Goal: Task Accomplishment & Management: Use online tool/utility

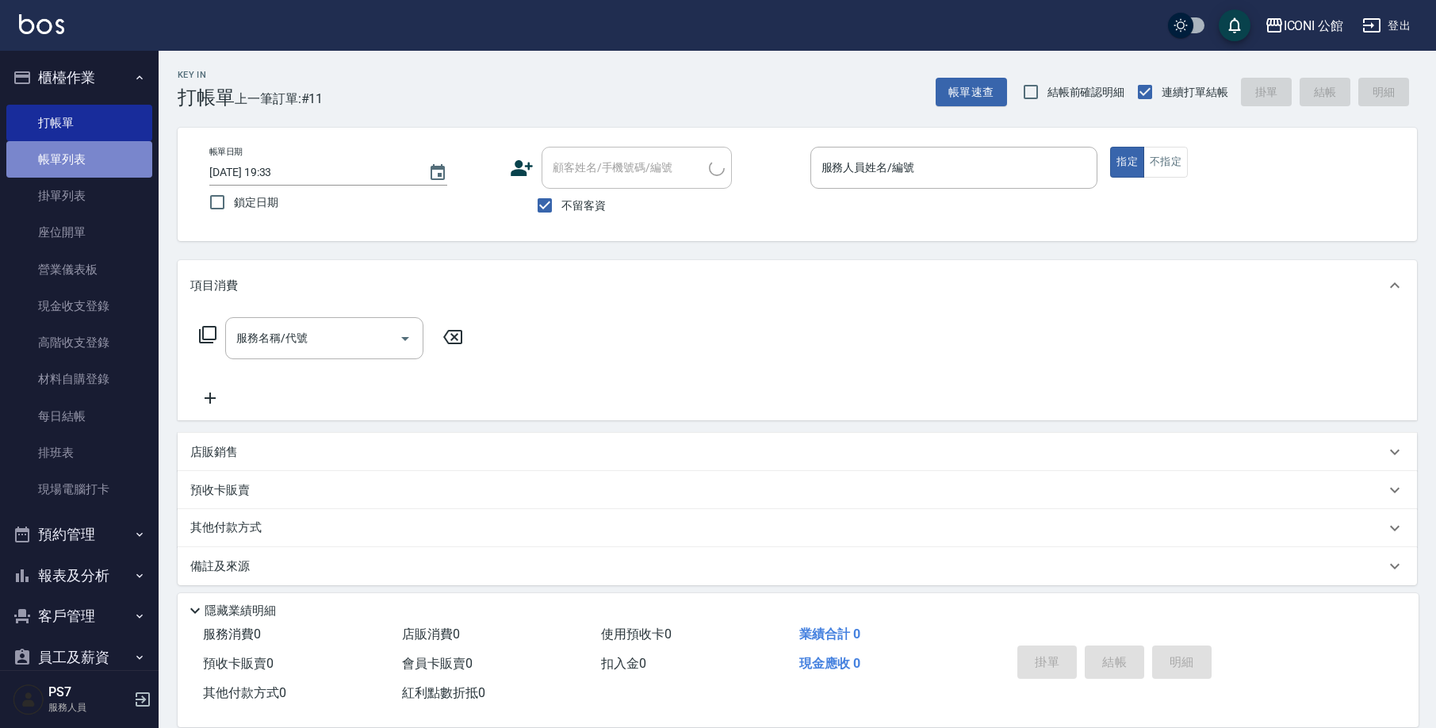
click at [131, 143] on link "帳單列表" at bounding box center [79, 159] width 146 height 36
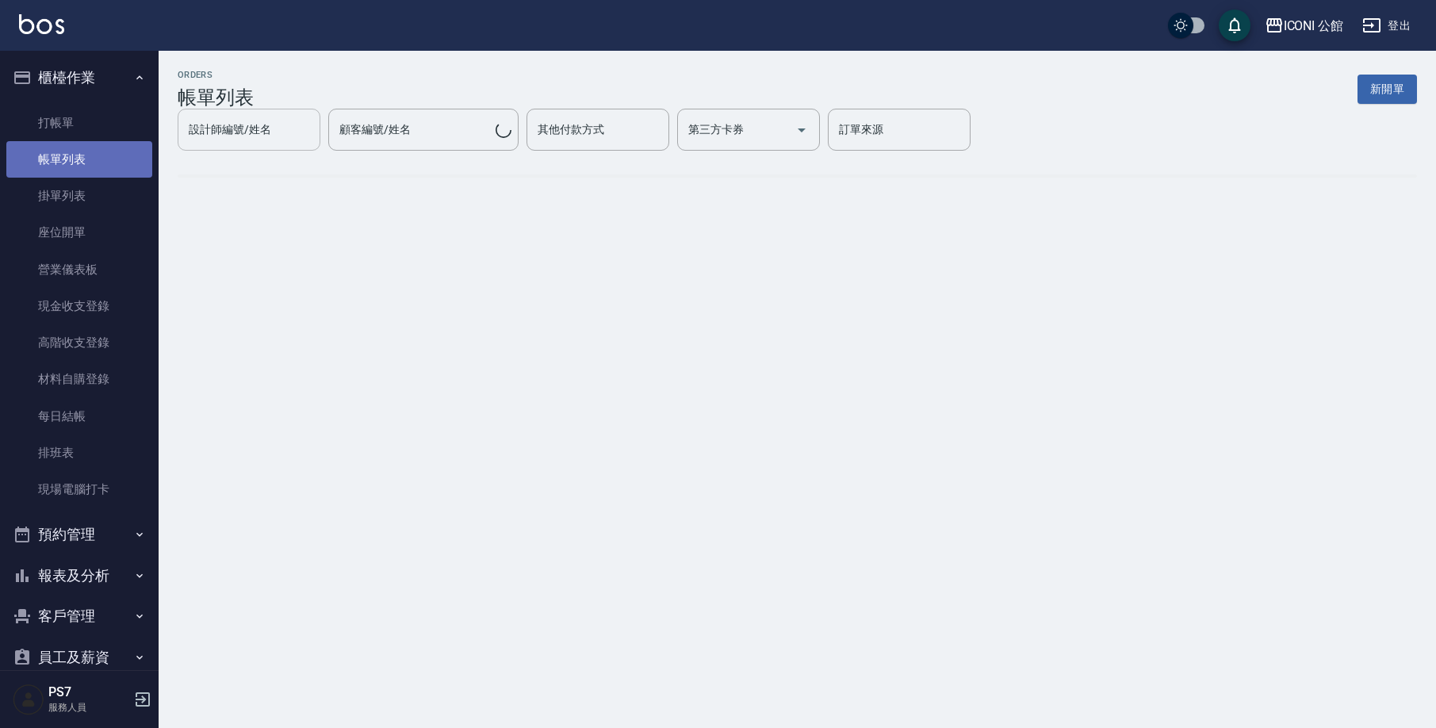
click at [129, 149] on link "帳單列表" at bounding box center [79, 159] width 146 height 36
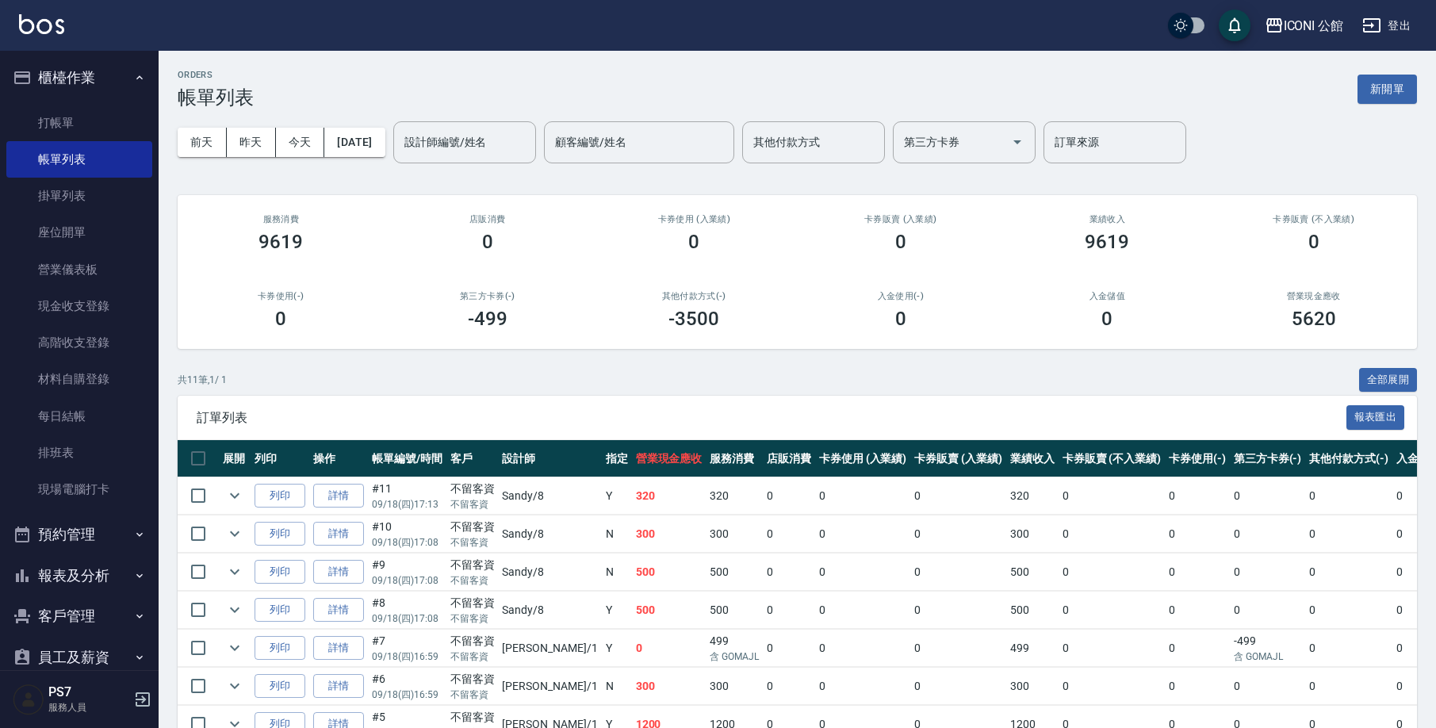
click at [499, 144] on input "設計師編號/姓名" at bounding box center [465, 142] width 128 height 28
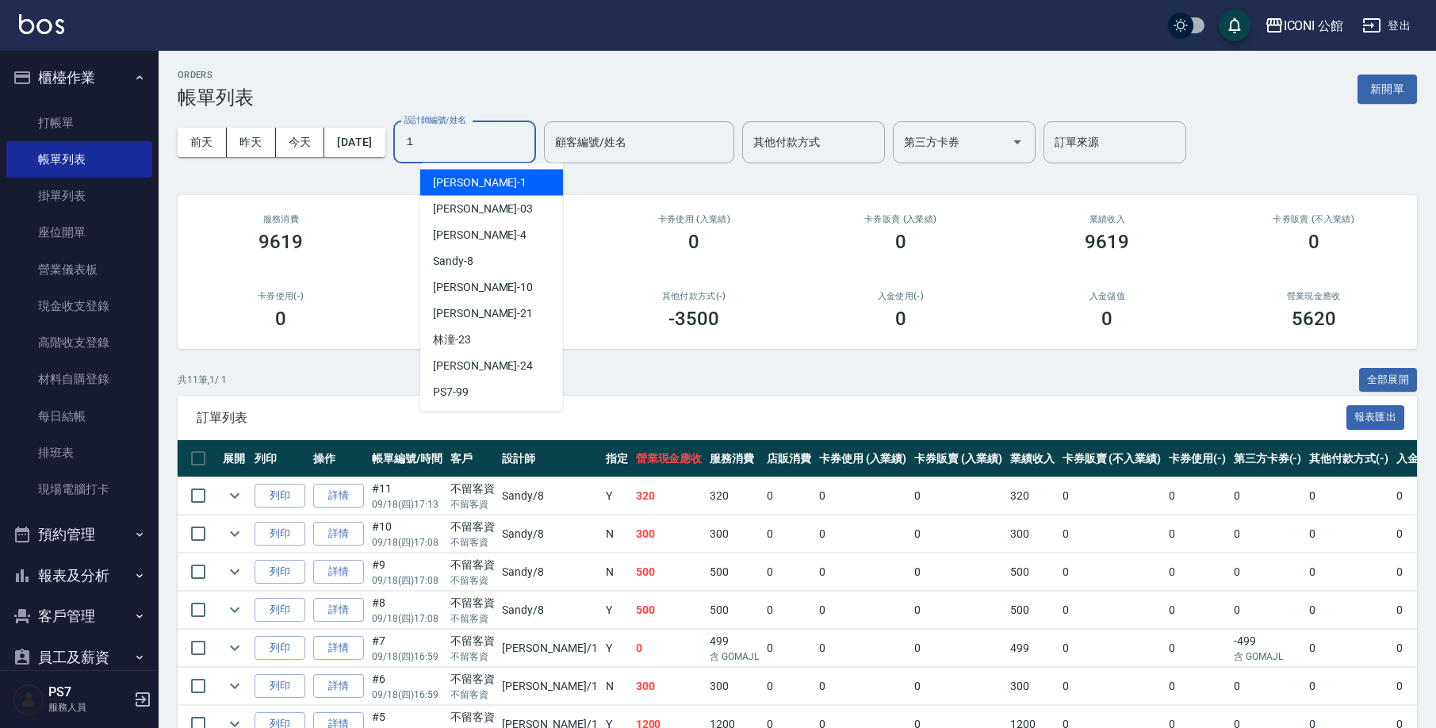
type input "１"
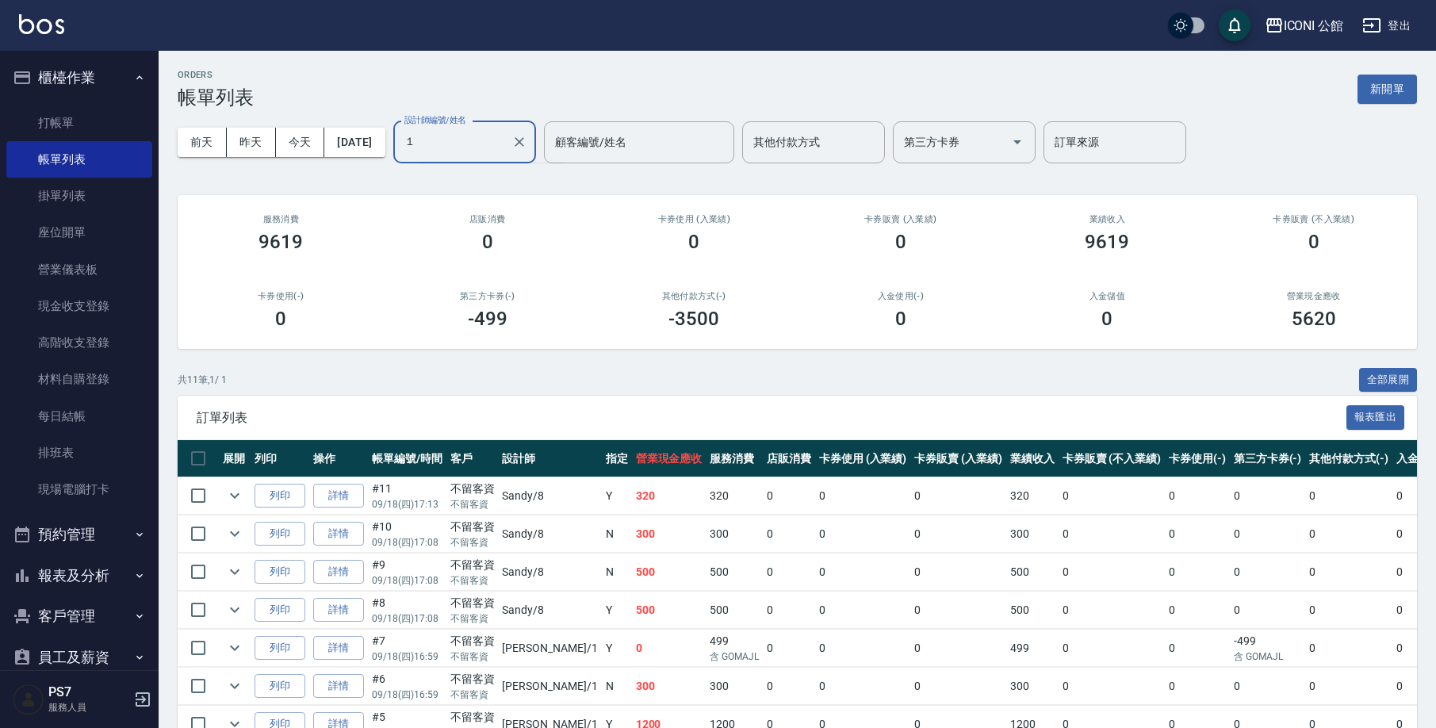
click at [504, 152] on input "１" at bounding box center [453, 142] width 105 height 28
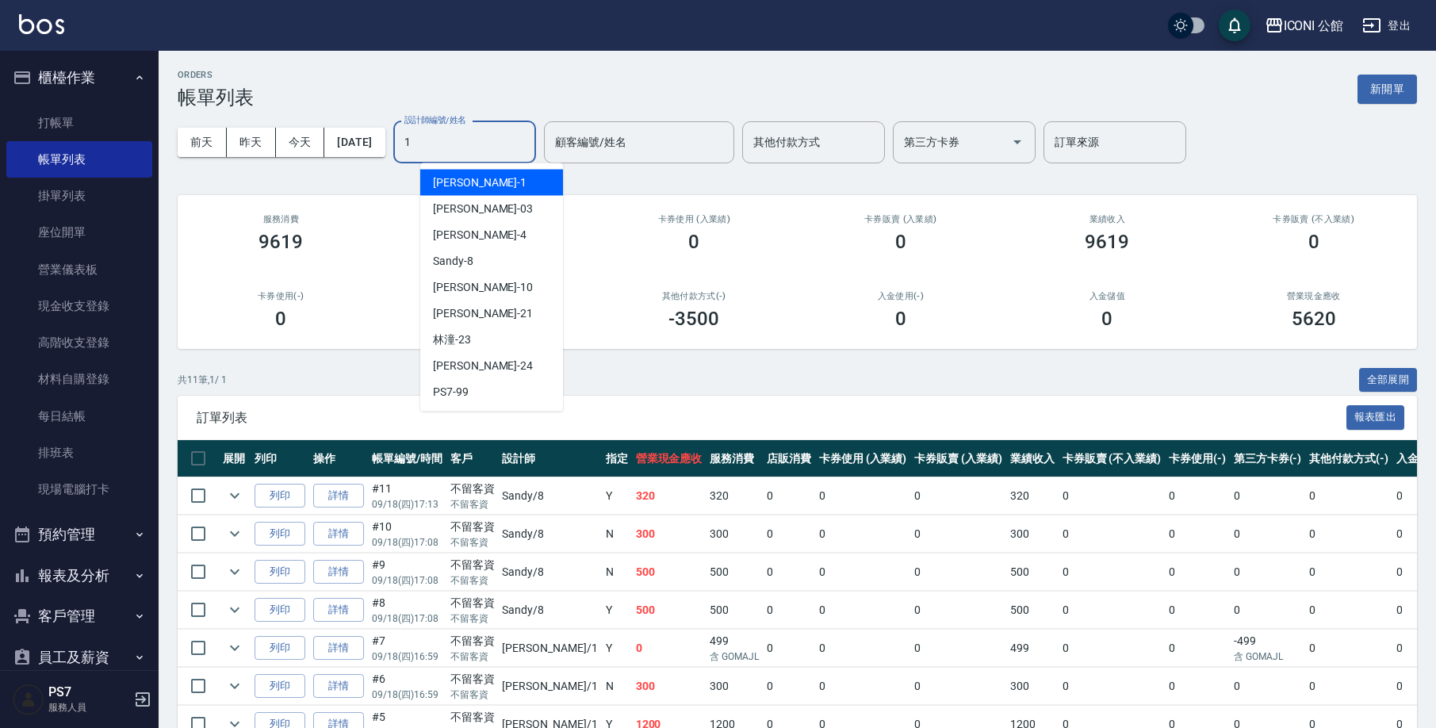
type input "[PERSON_NAME]-1"
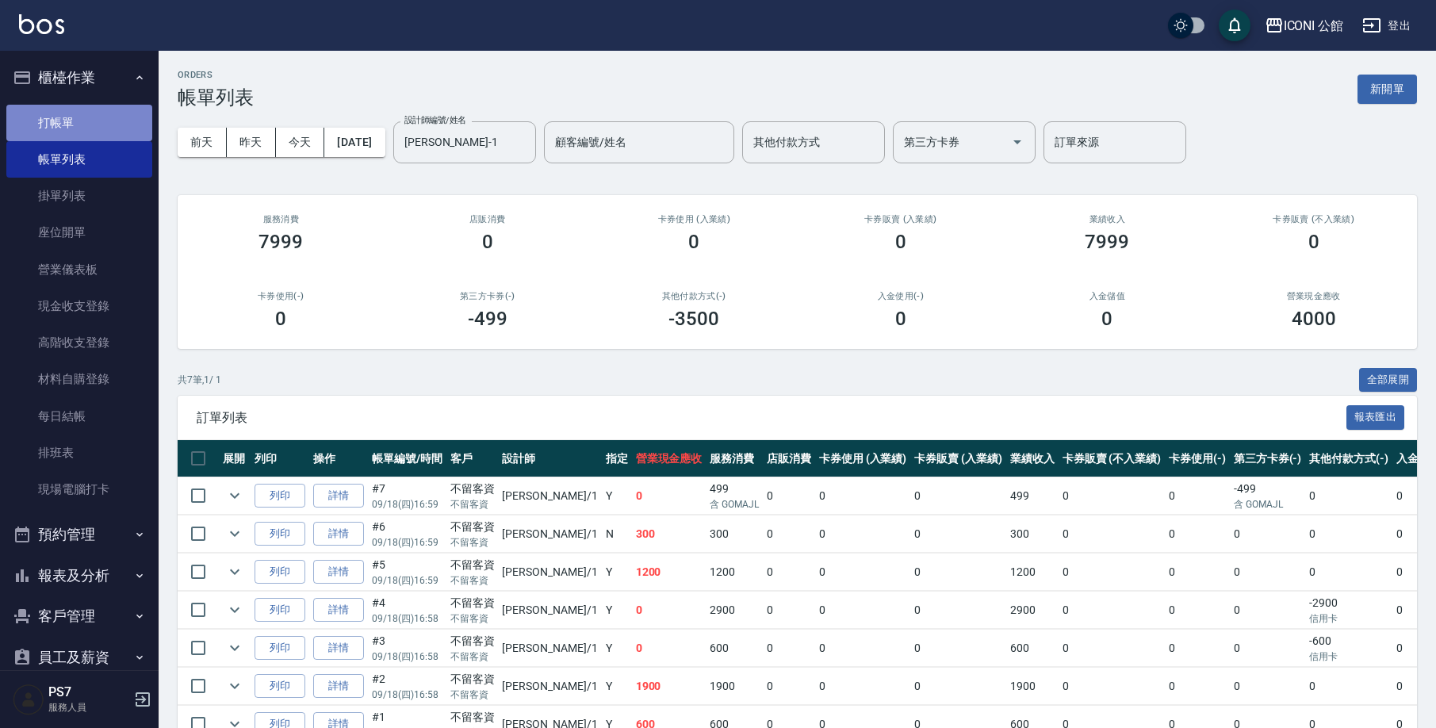
click at [119, 124] on link "打帳單" at bounding box center [79, 123] width 146 height 36
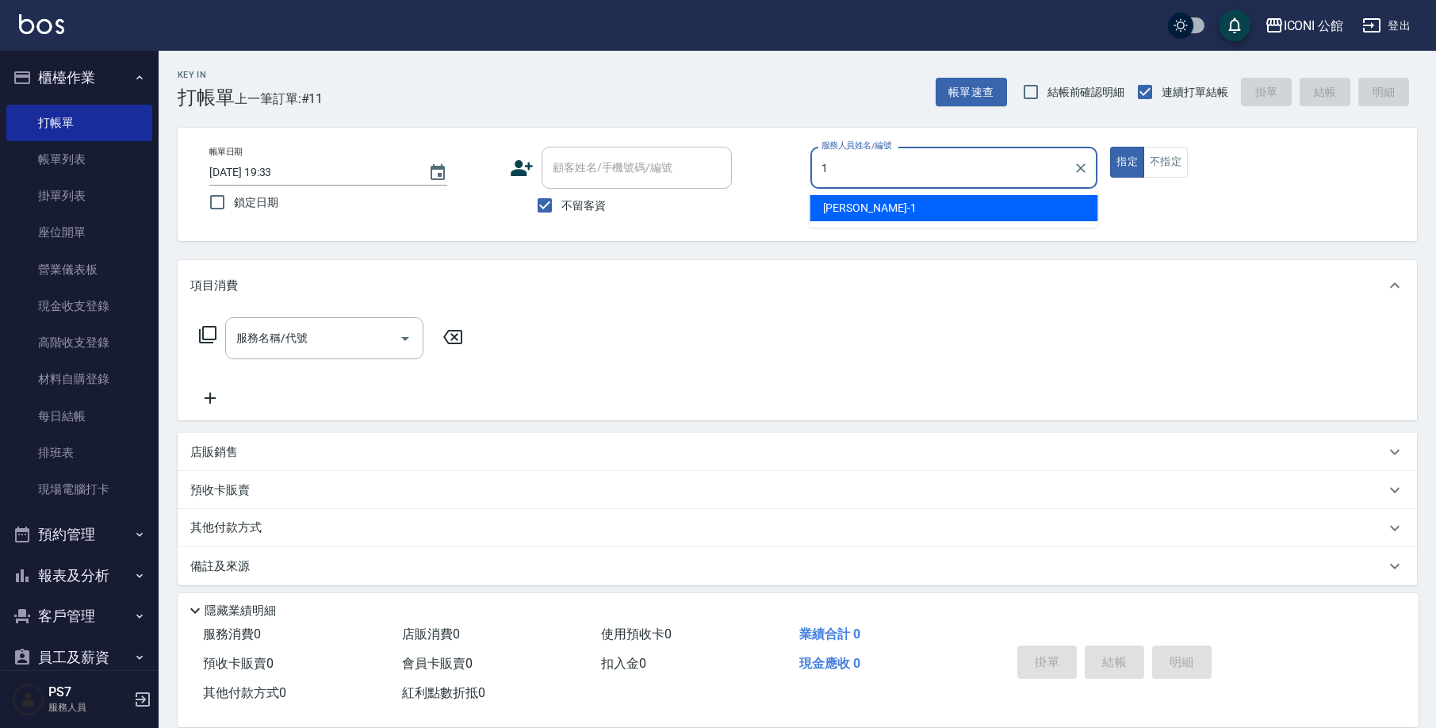
type input "[PERSON_NAME]-1"
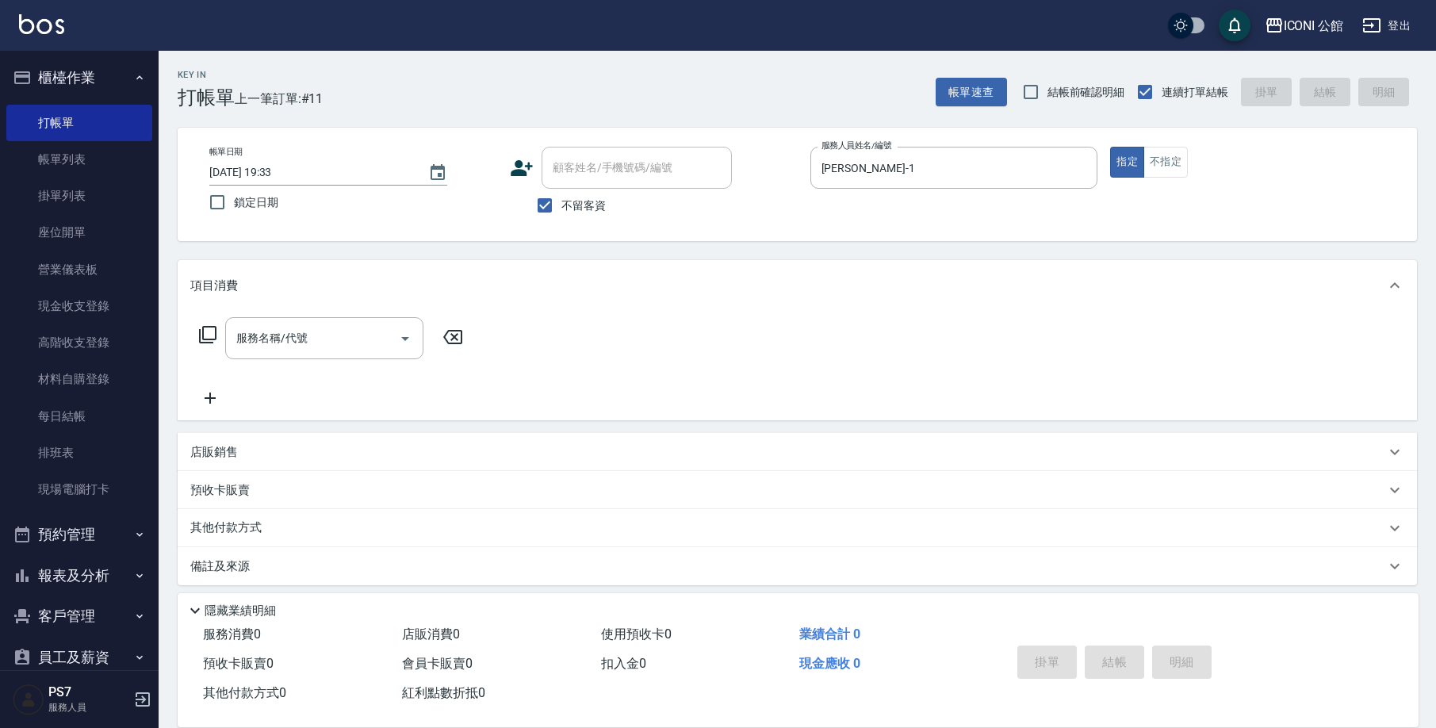
type button "true"
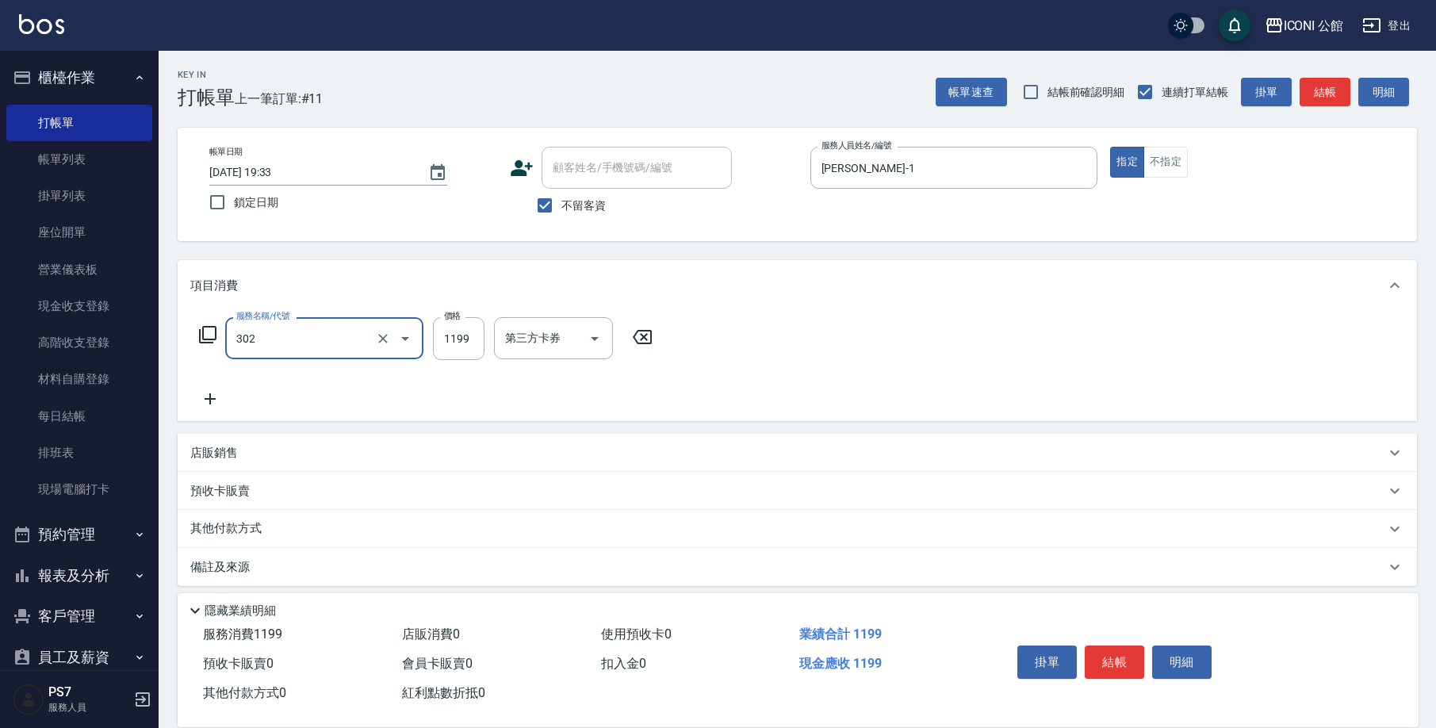
type input "設計燙髮(302)"
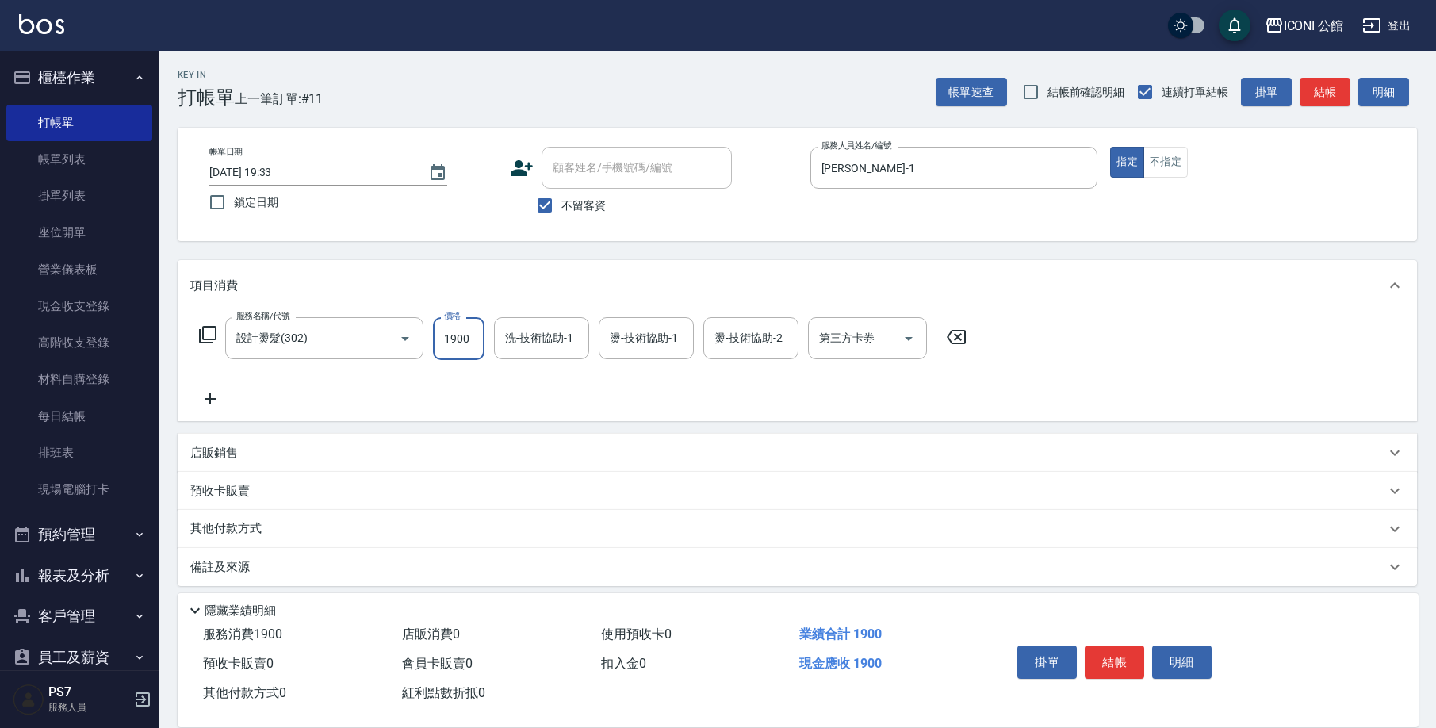
type input "1900"
type input "[PERSON_NAME]-1"
click at [266, 506] on div "預收卡販賣" at bounding box center [798, 491] width 1240 height 38
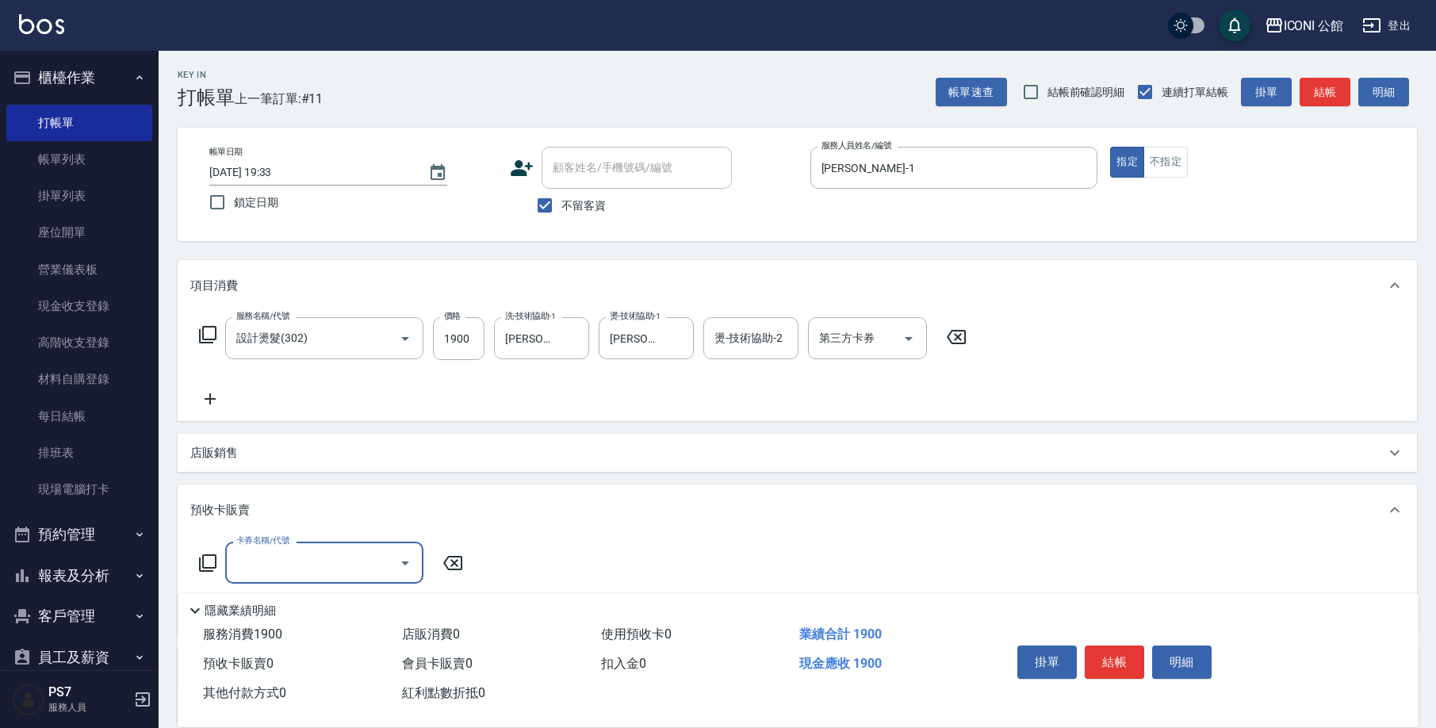
click at [255, 497] on div "預收卡販賣" at bounding box center [798, 510] width 1240 height 51
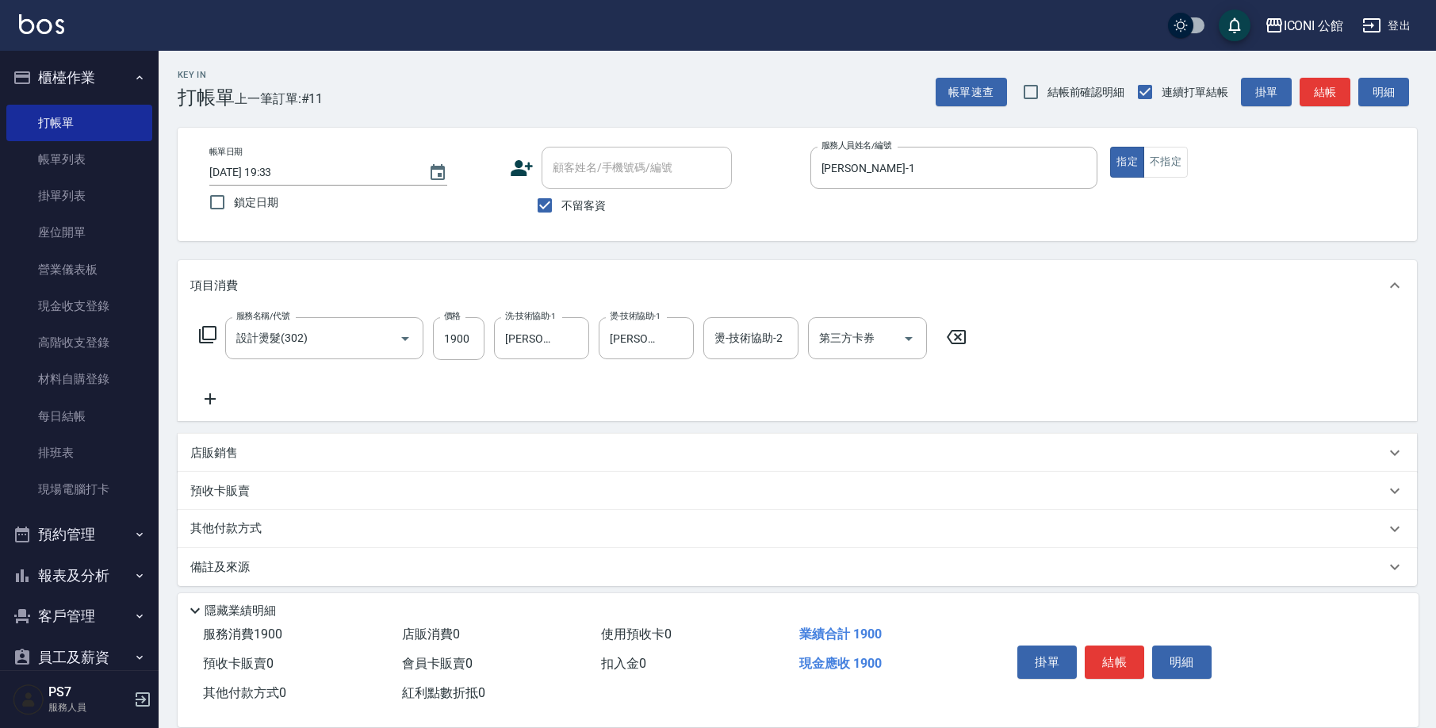
scroll to position [10, 0]
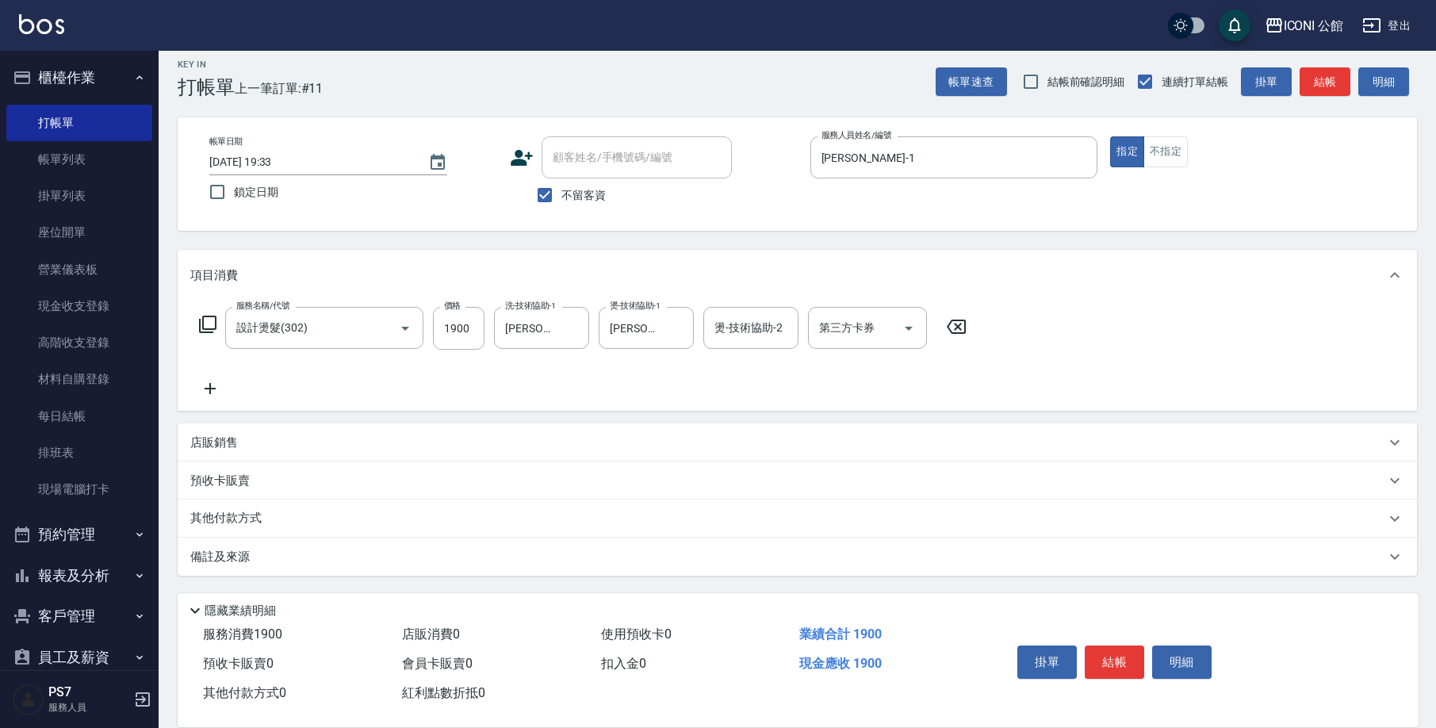
click at [247, 504] on div "其他付款方式" at bounding box center [798, 519] width 1240 height 38
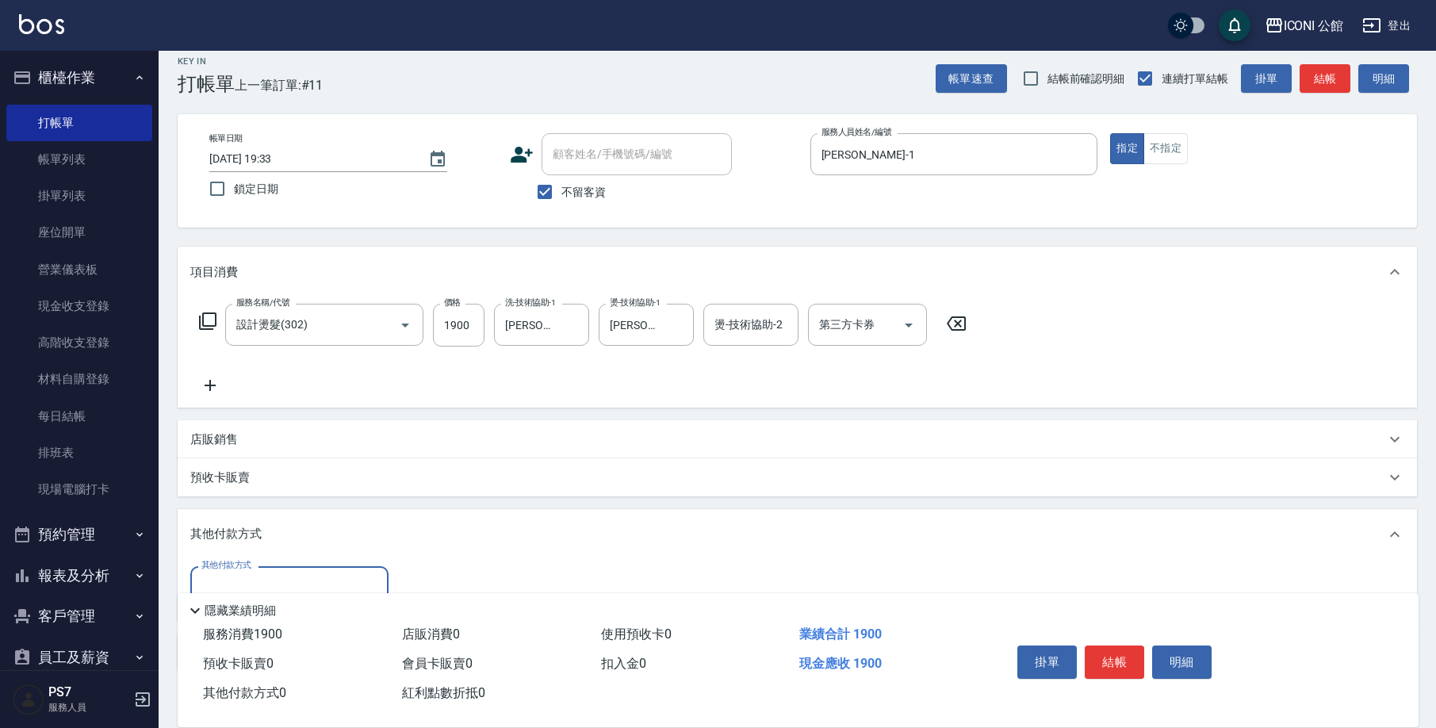
scroll to position [109, 0]
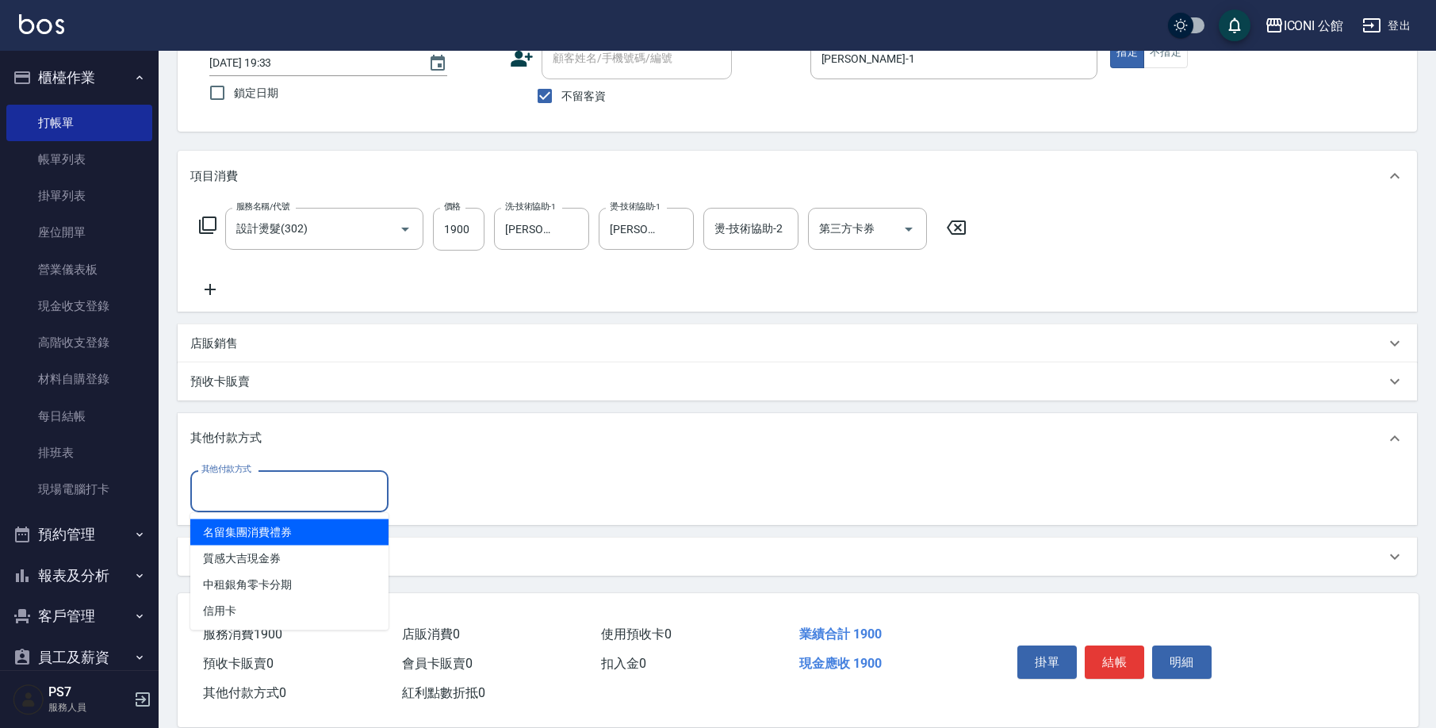
click at [258, 498] on input "其他付款方式" at bounding box center [289, 491] width 184 height 28
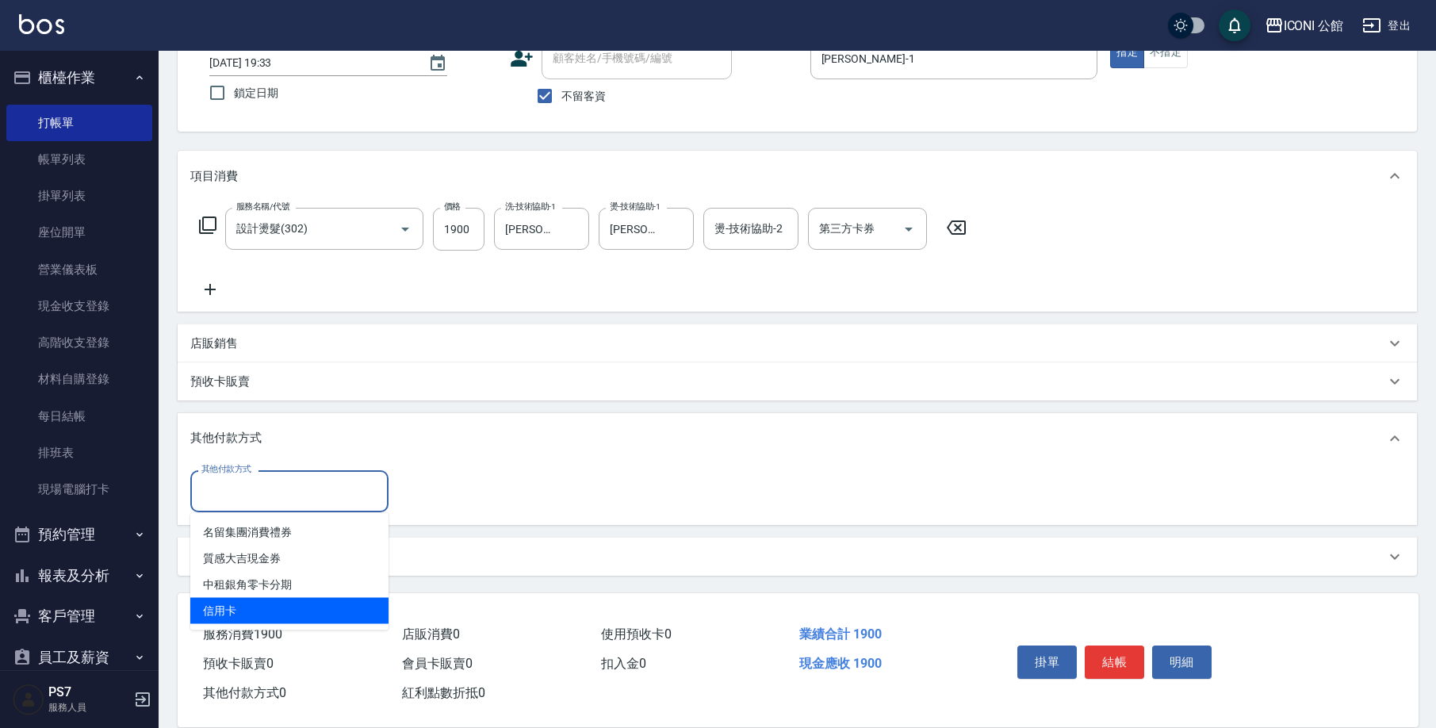
click at [243, 608] on span "信用卡" at bounding box center [289, 611] width 198 height 26
type input "信用卡"
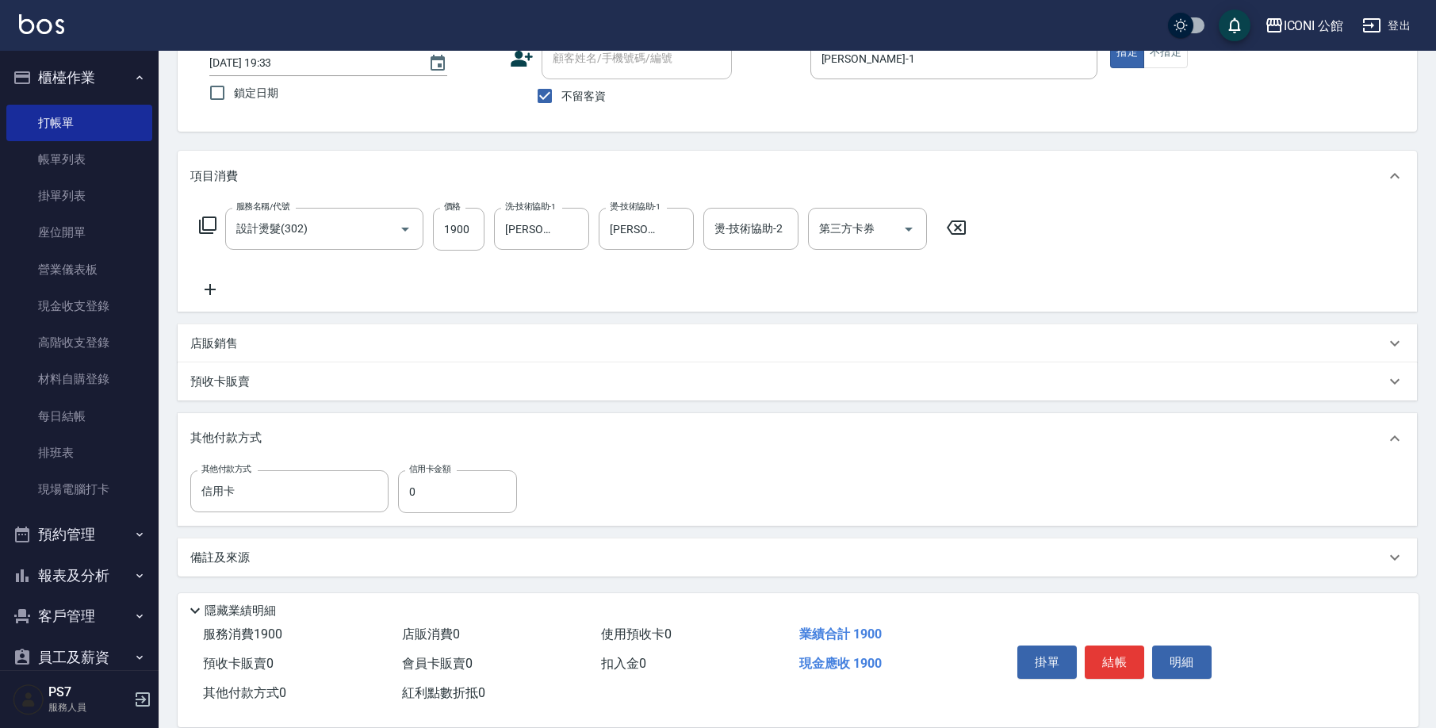
click at [441, 519] on div "其他付款方式 信用卡 其他付款方式 信用卡金額 0 信用卡金額" at bounding box center [798, 495] width 1240 height 62
click at [455, 494] on input "0" at bounding box center [457, 491] width 119 height 43
type input "1900"
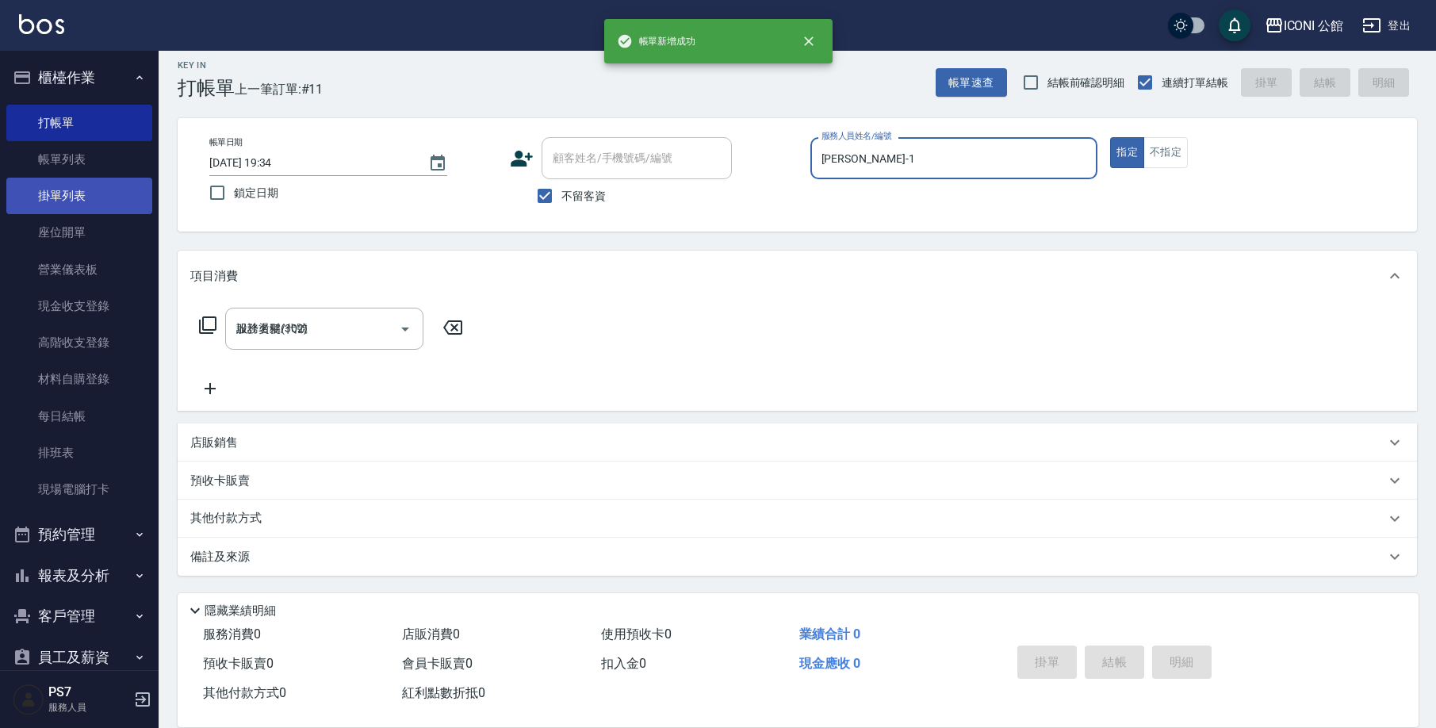
type input "[DATE] 19:34"
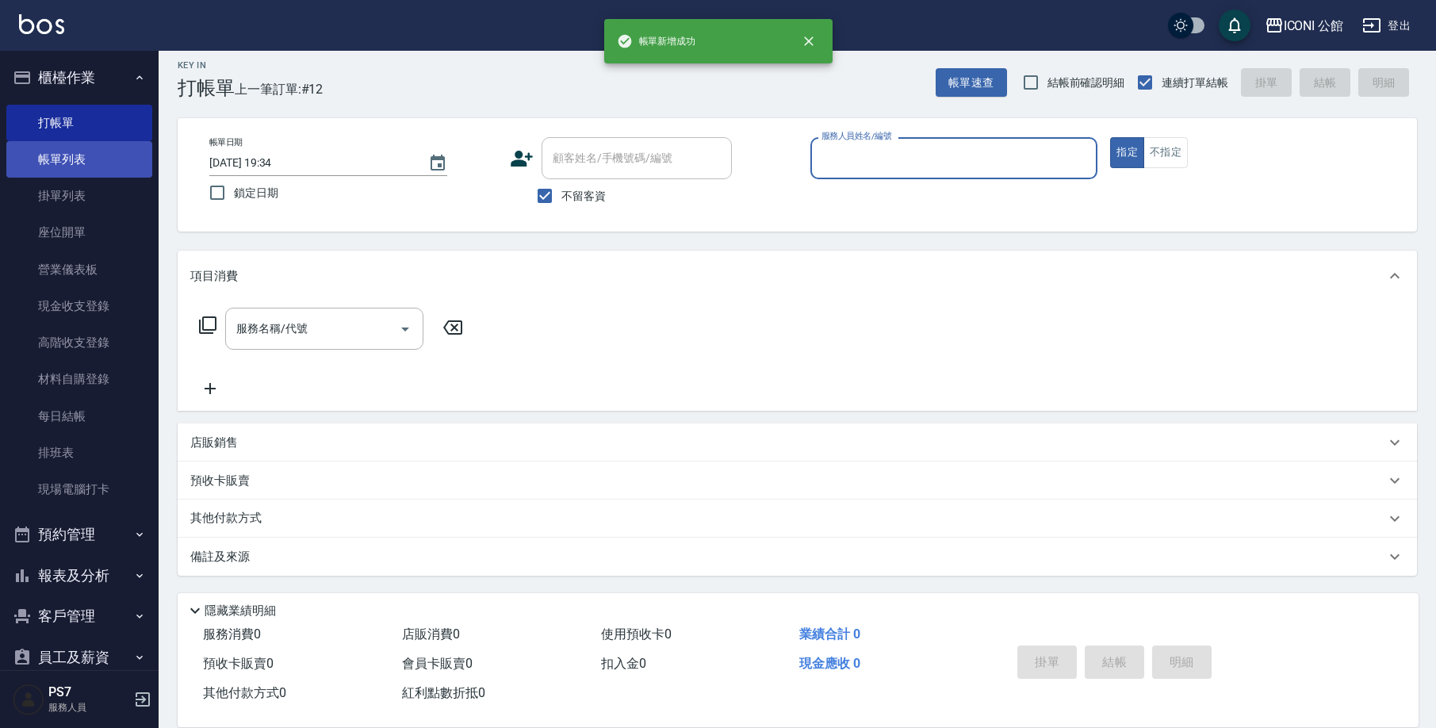
scroll to position [10, 0]
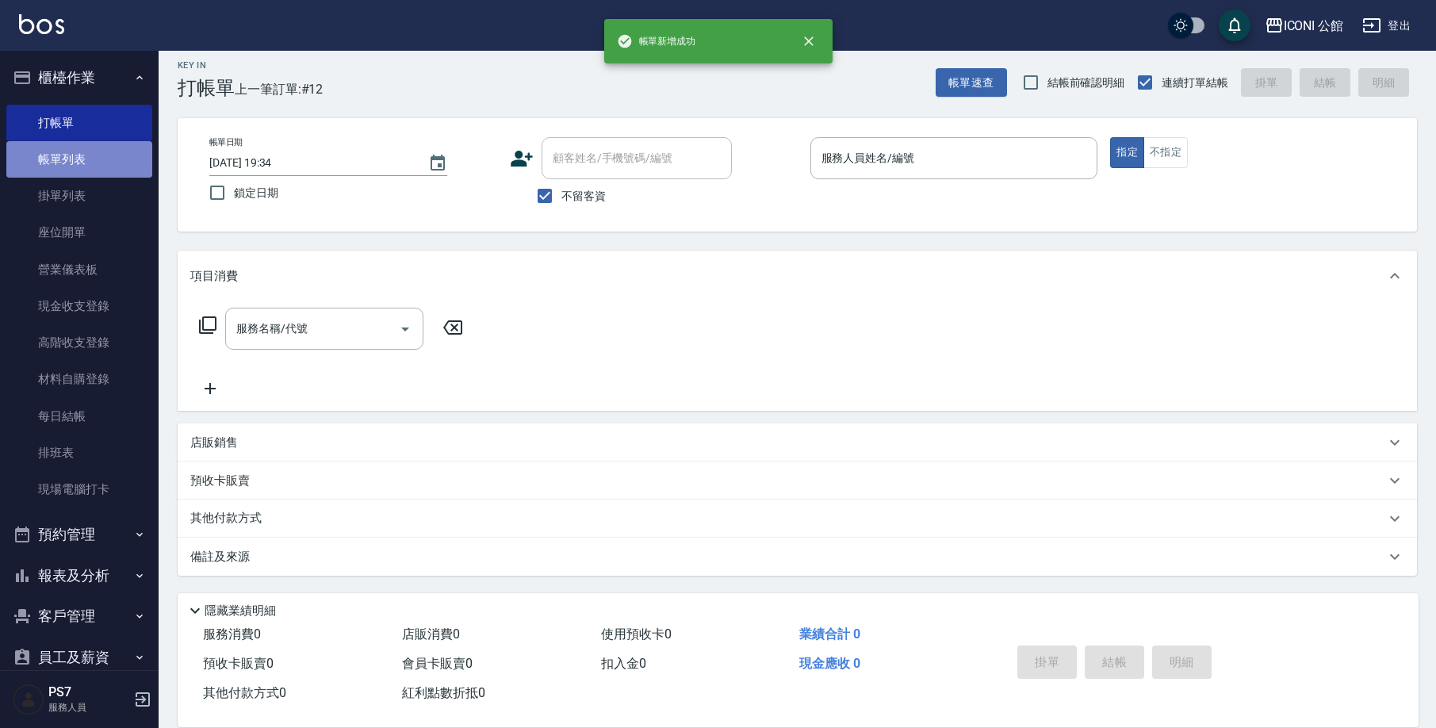
click at [115, 172] on link "帳單列表" at bounding box center [79, 159] width 146 height 36
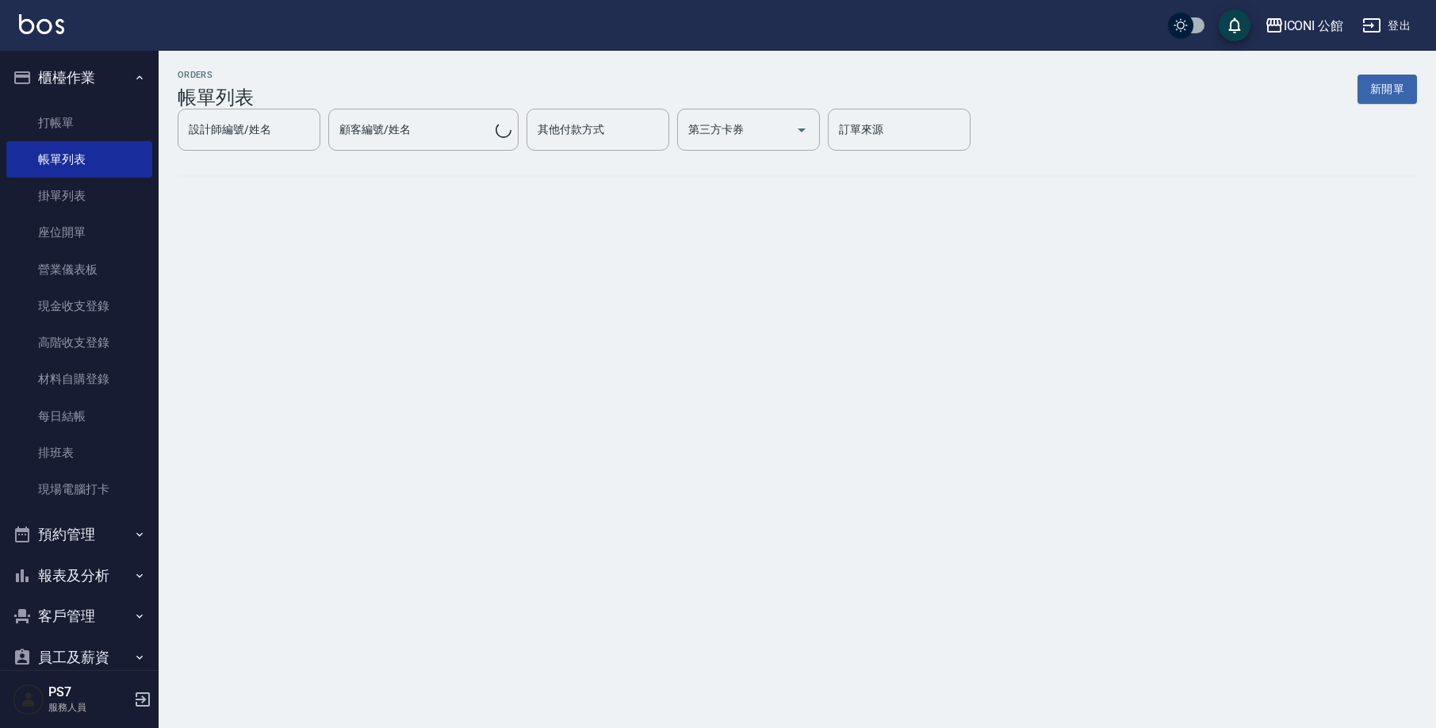
click at [115, 172] on link "帳單列表" at bounding box center [79, 159] width 146 height 36
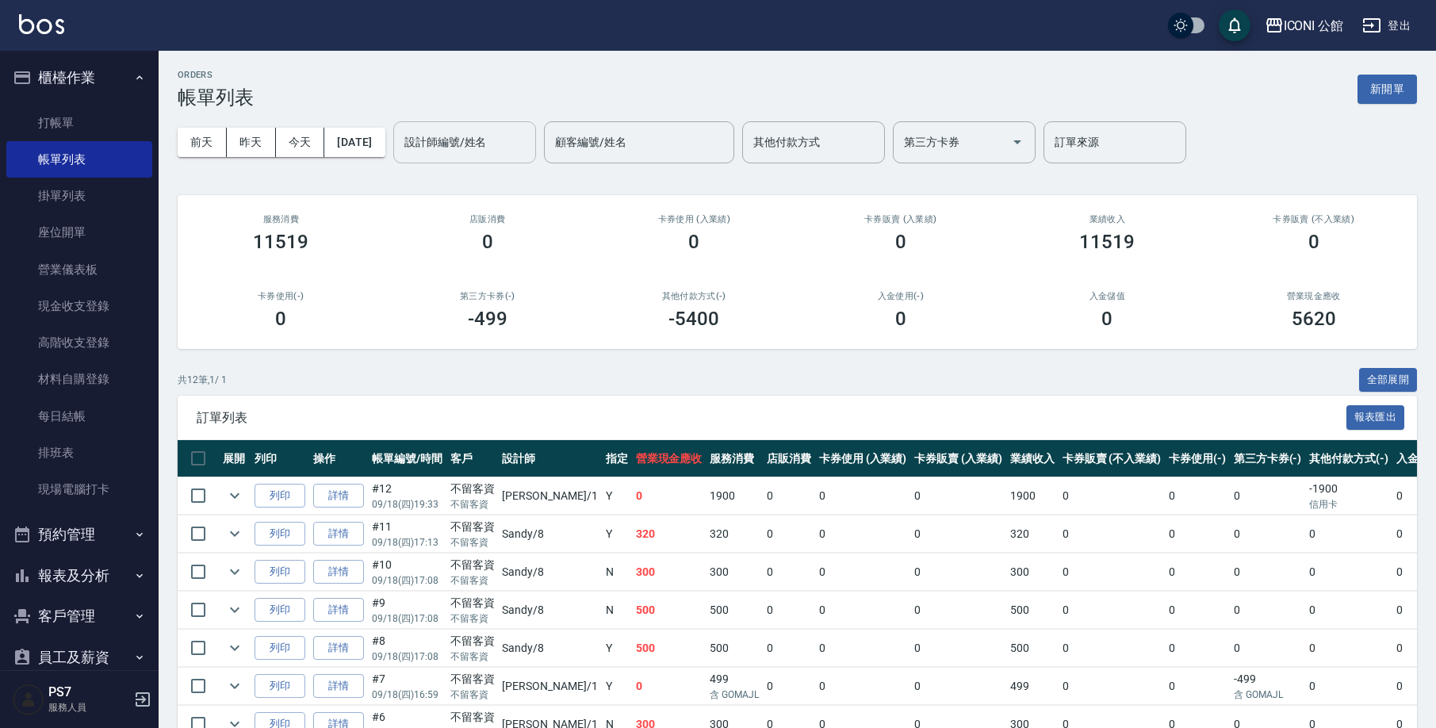
click at [516, 157] on div "設計師編號/姓名" at bounding box center [464, 142] width 143 height 42
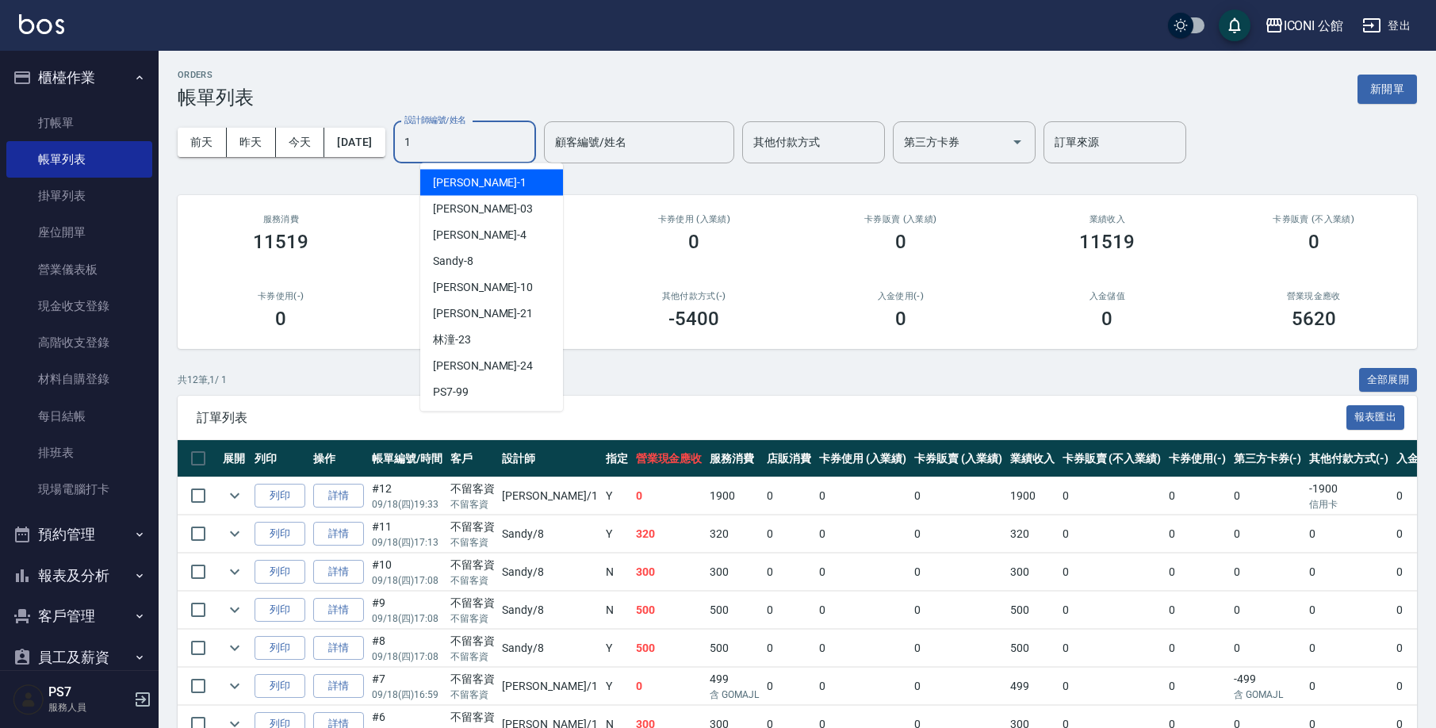
type input "[PERSON_NAME]-1"
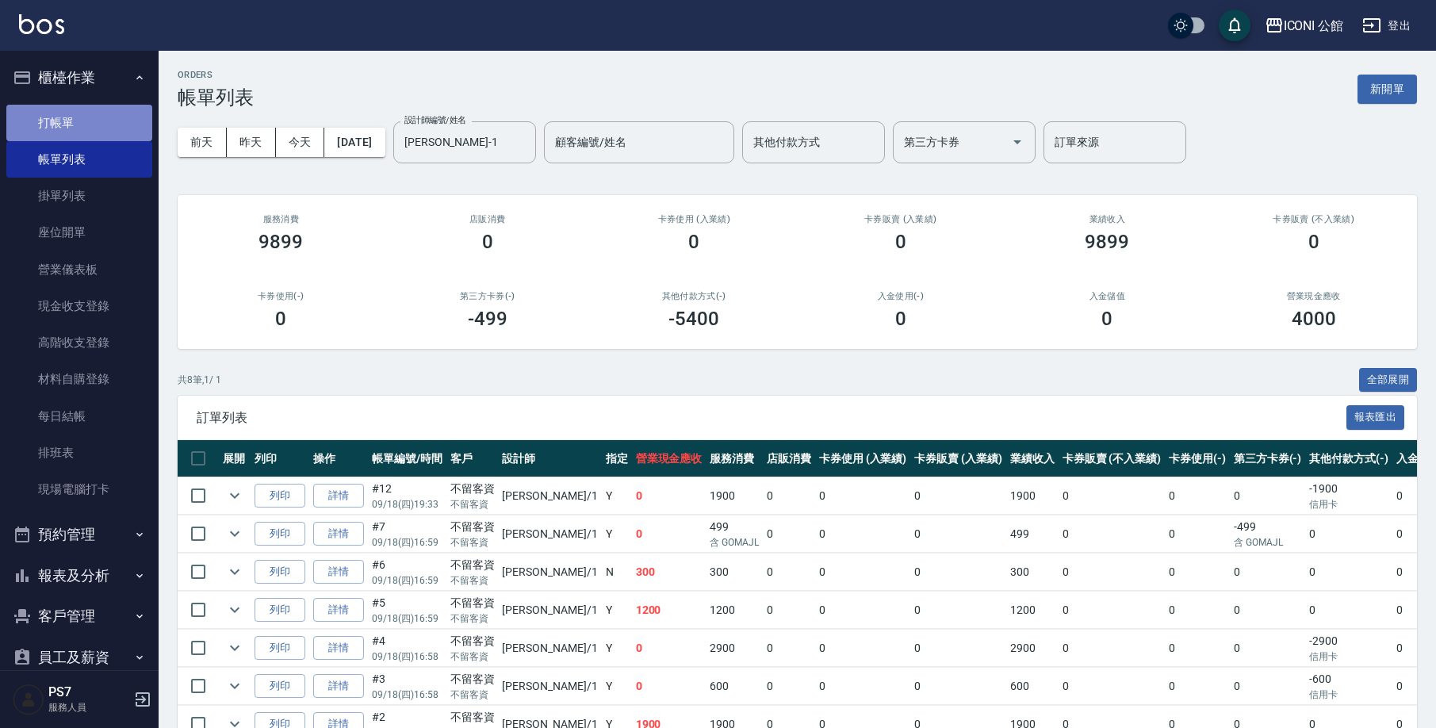
click at [116, 108] on link "打帳單" at bounding box center [79, 123] width 146 height 36
click at [116, 107] on link "打帳單" at bounding box center [79, 123] width 146 height 36
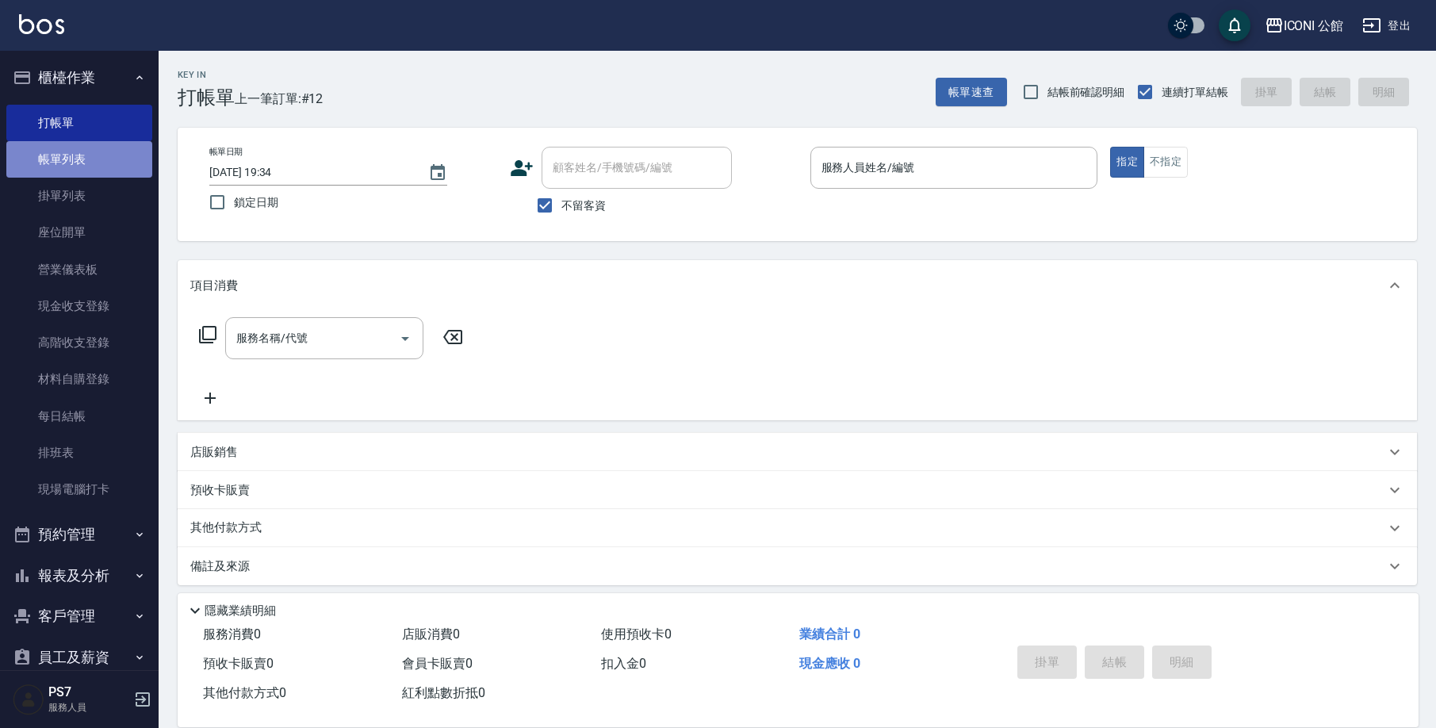
click at [83, 156] on link "帳單列表" at bounding box center [79, 159] width 146 height 36
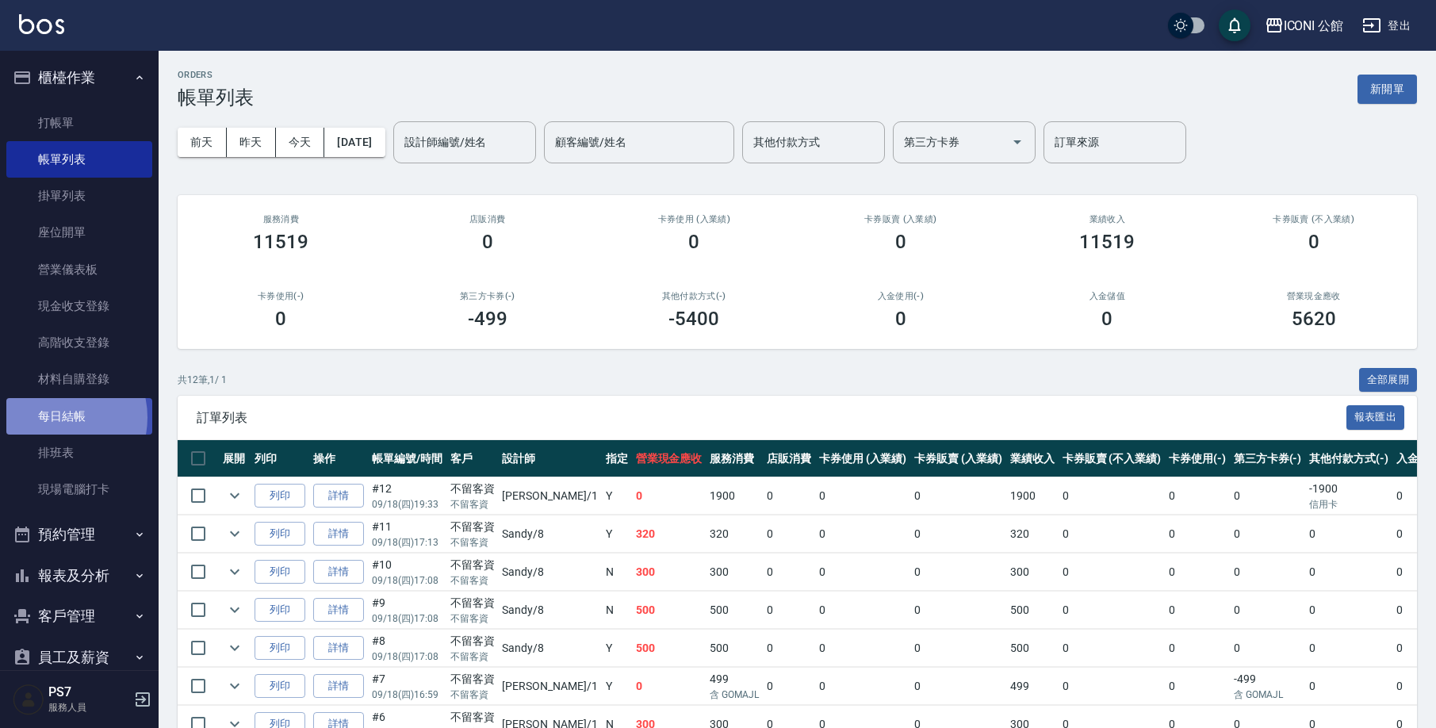
click at [51, 416] on link "每日結帳" at bounding box center [79, 416] width 146 height 36
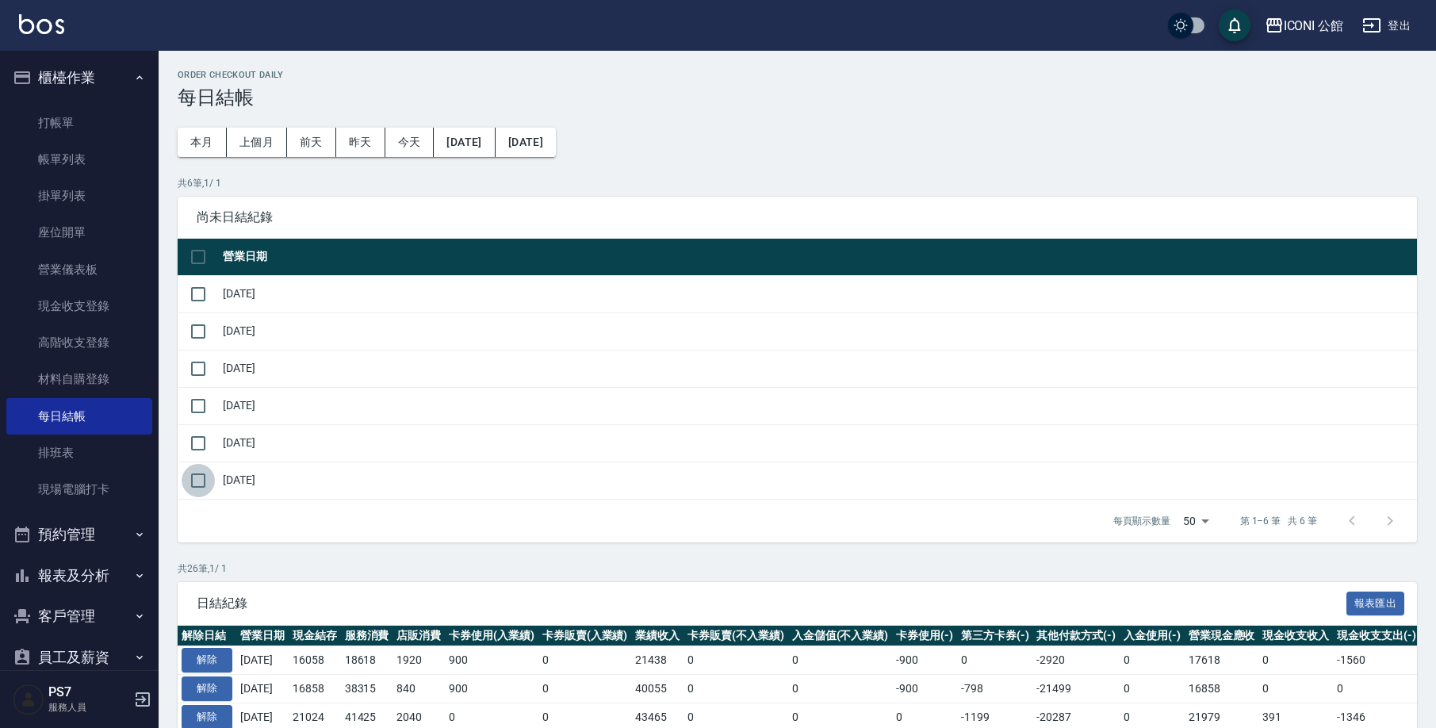
click at [201, 479] on input "checkbox" at bounding box center [198, 480] width 33 height 33
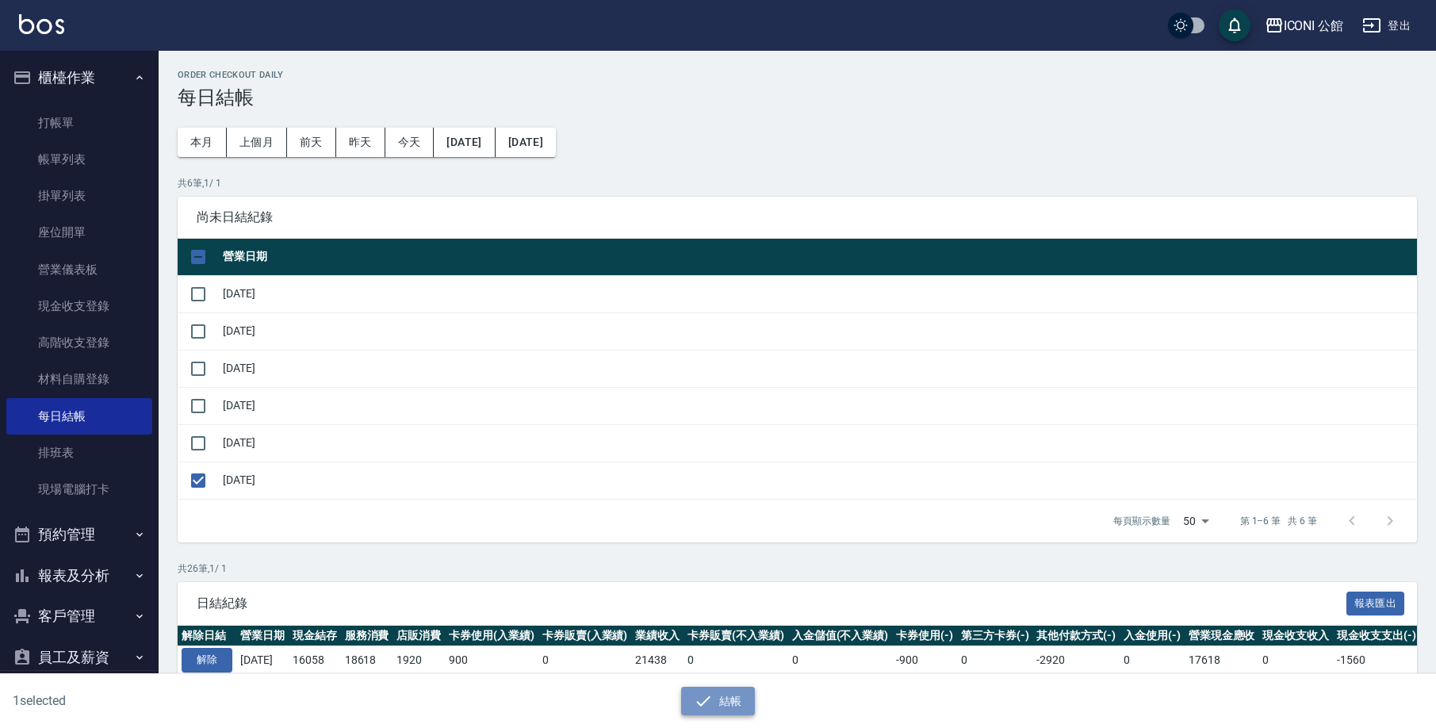
click at [745, 705] on button "結帳" at bounding box center [718, 701] width 74 height 29
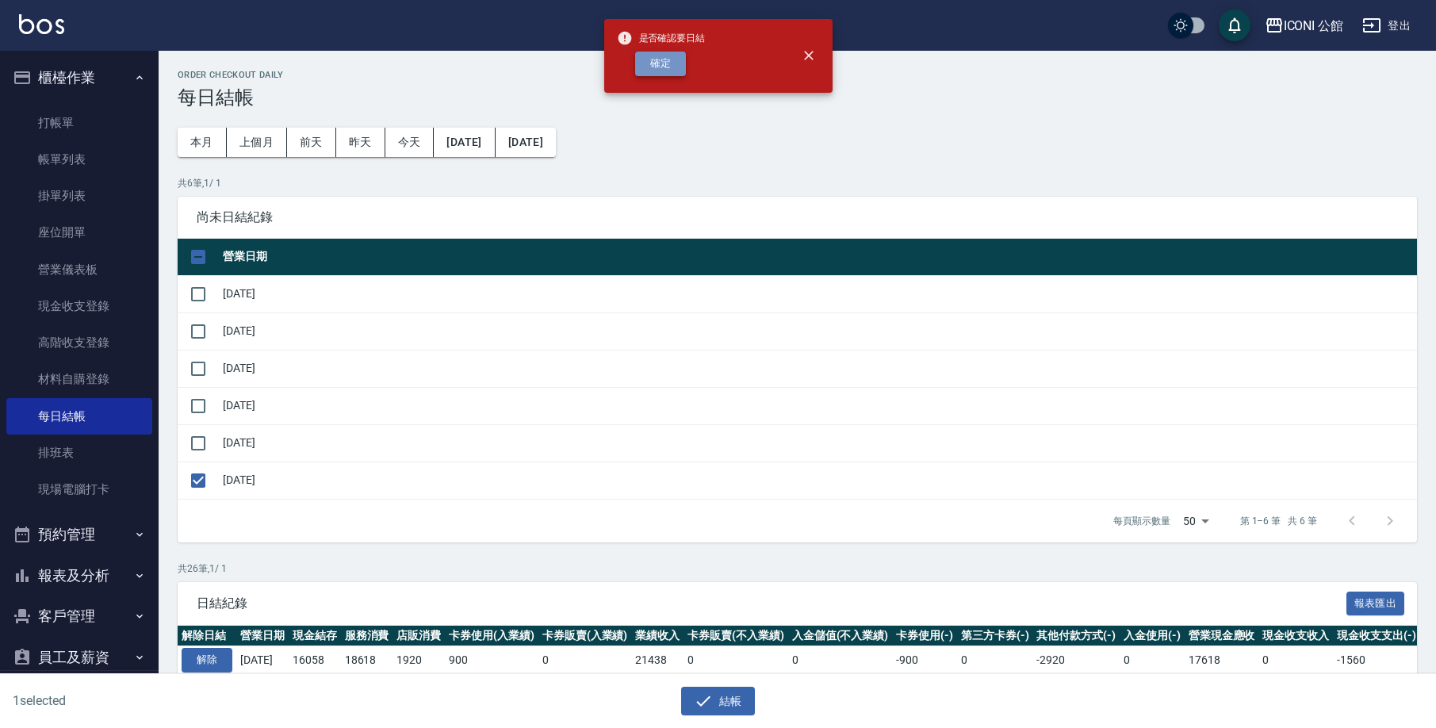
click at [658, 64] on button "確定" at bounding box center [660, 64] width 51 height 25
checkbox input "false"
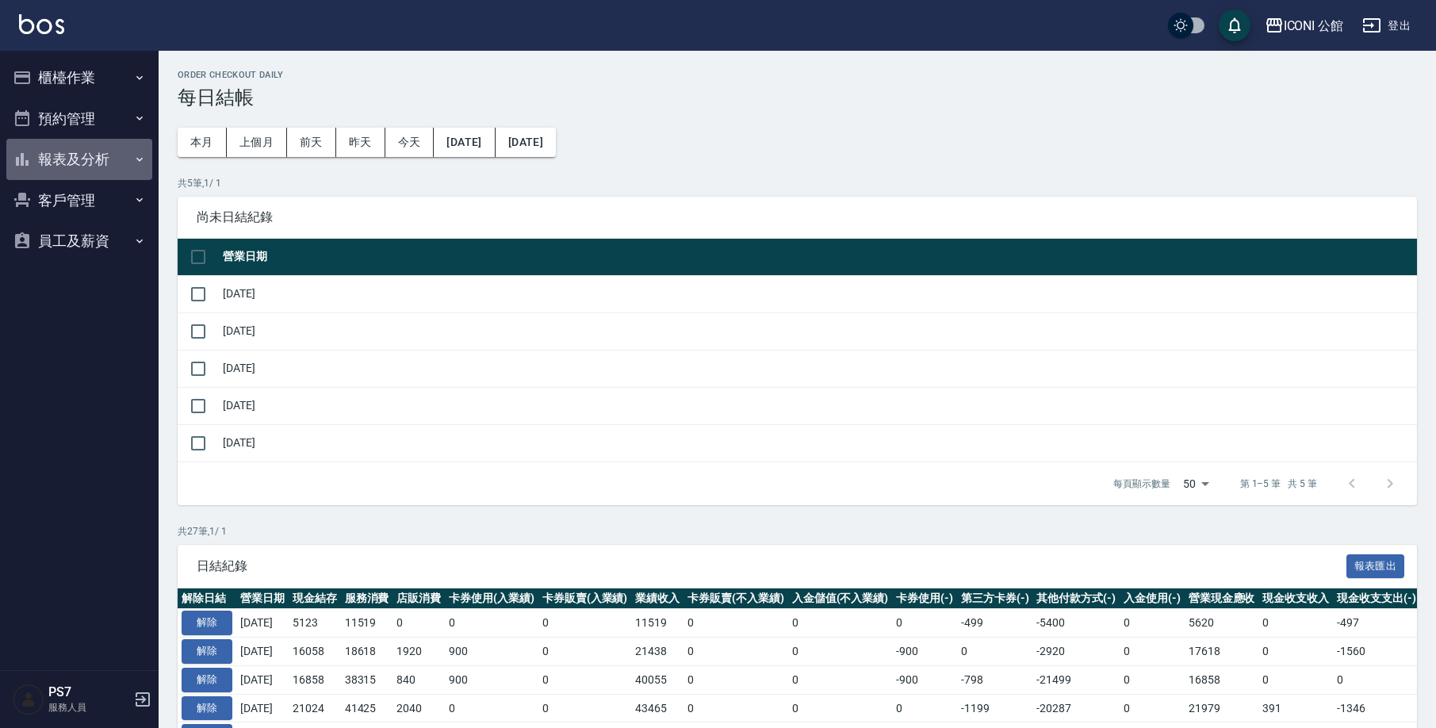
click at [86, 161] on button "報表及分析" at bounding box center [79, 159] width 146 height 41
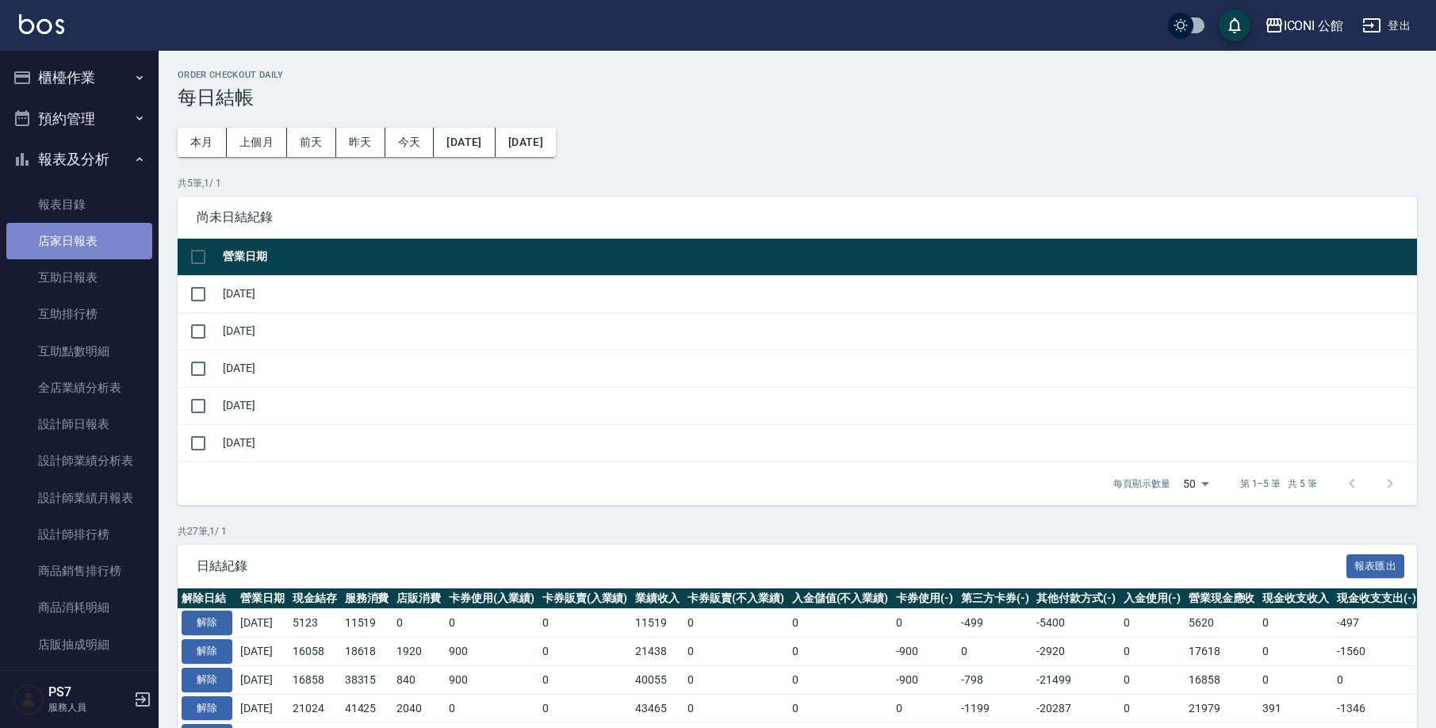
click at [80, 243] on link "店家日報表" at bounding box center [79, 241] width 146 height 36
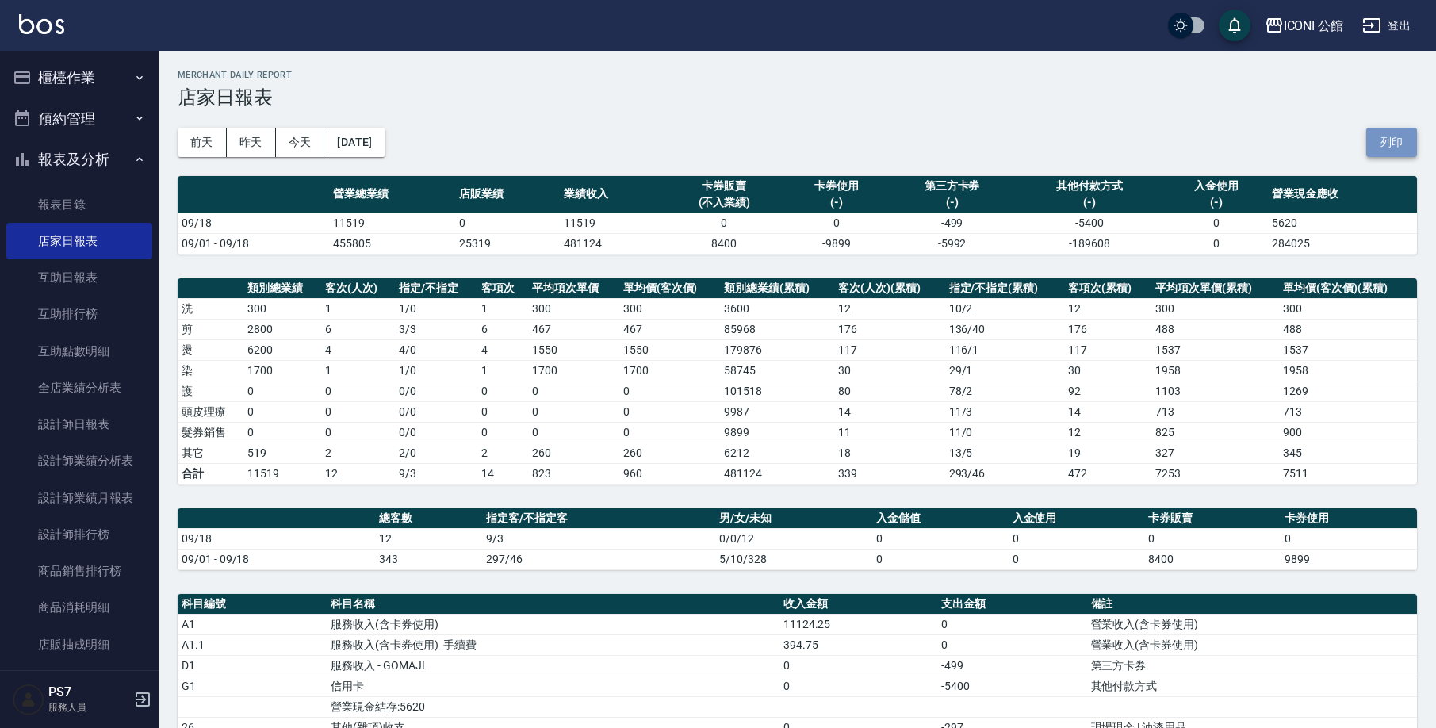
click at [1380, 149] on button "列印" at bounding box center [1392, 142] width 51 height 29
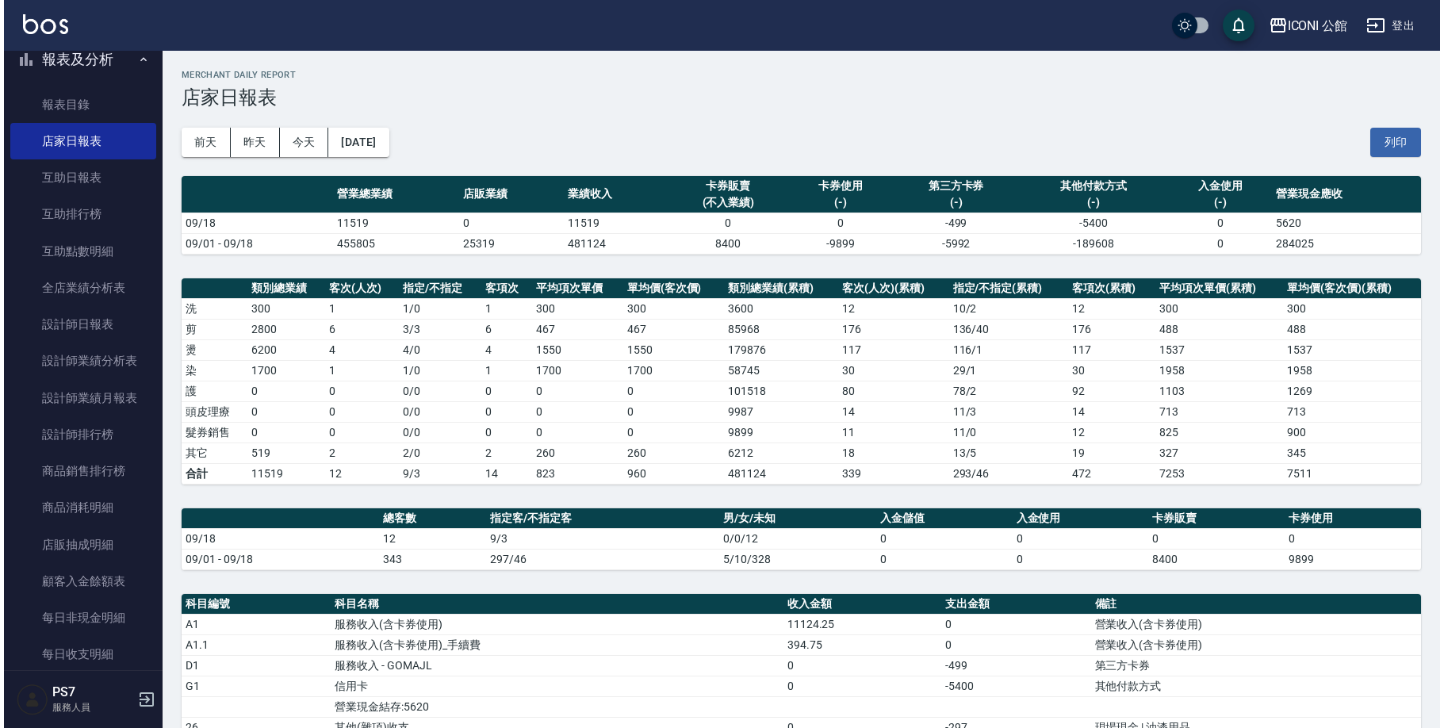
scroll to position [91, 0]
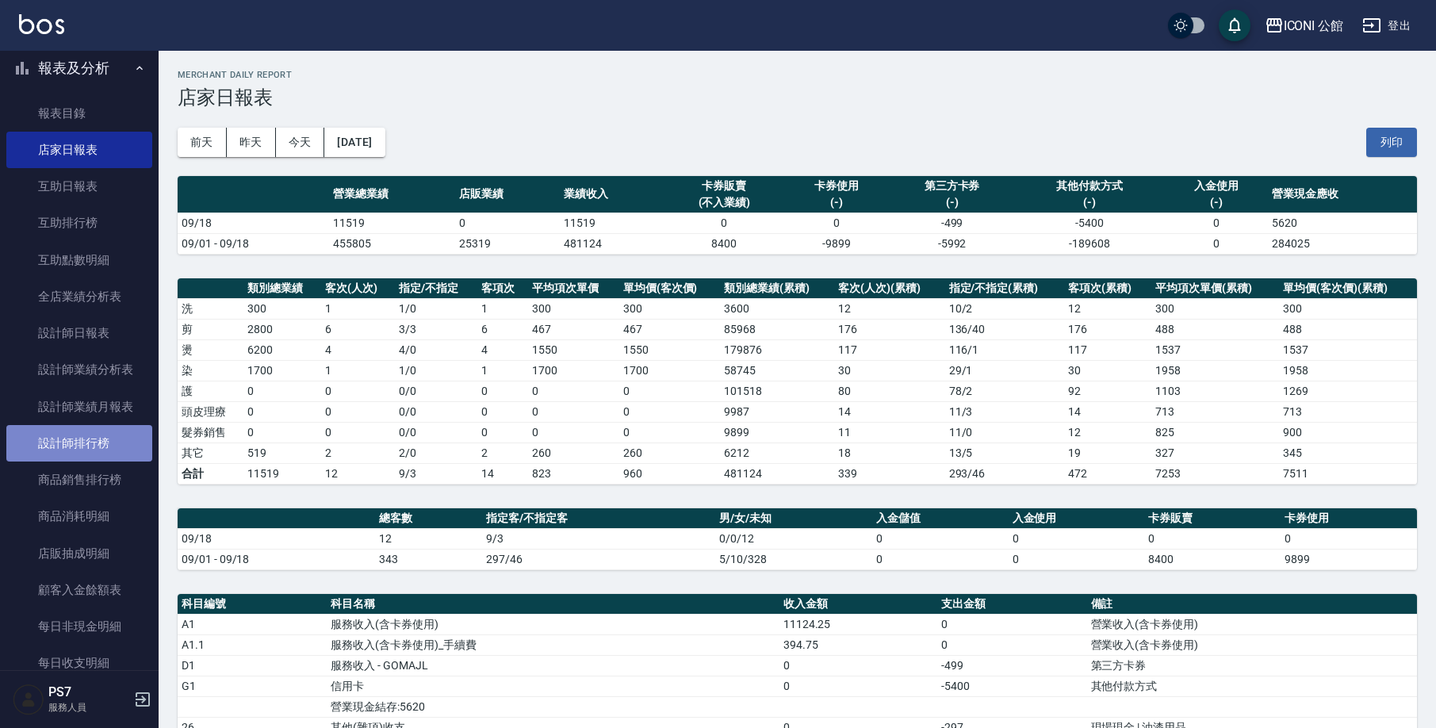
click at [95, 447] on link "設計師排行榜" at bounding box center [79, 443] width 146 height 36
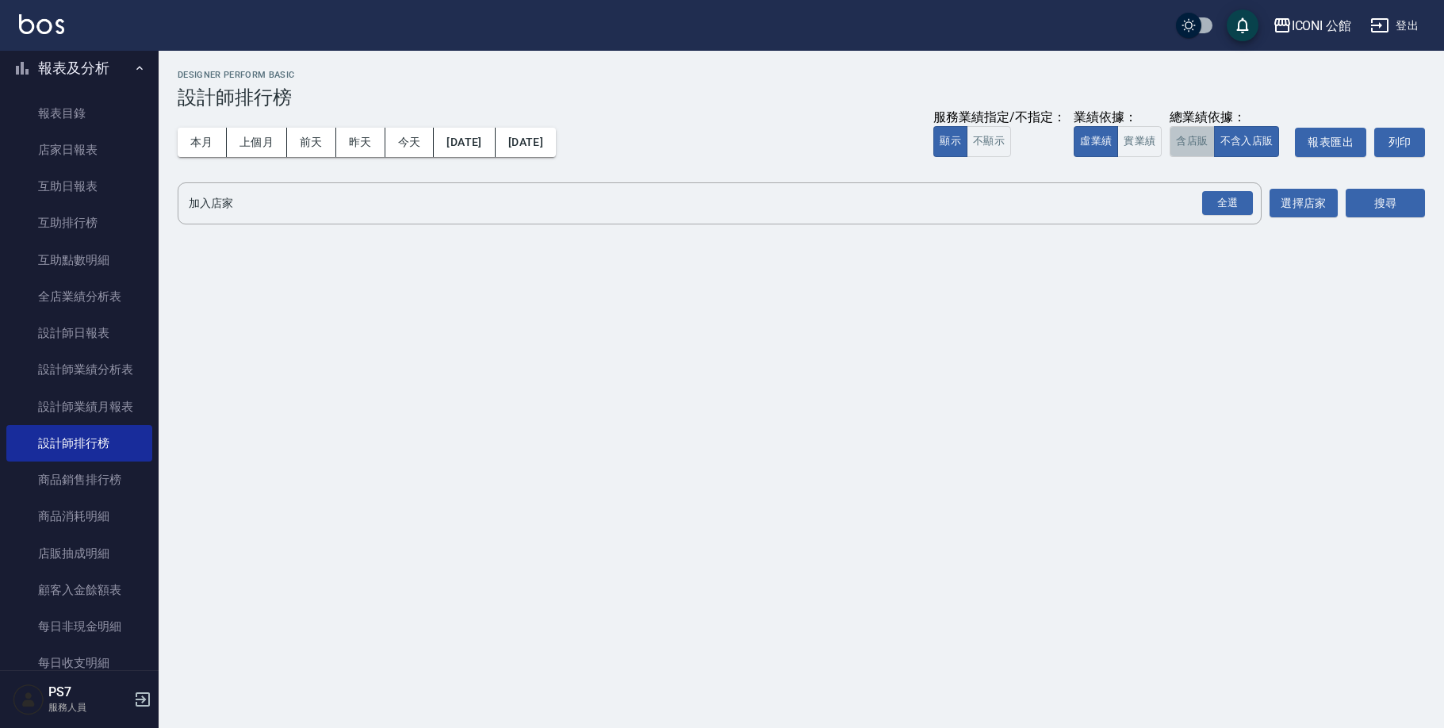
click at [1195, 142] on button "含店販" at bounding box center [1192, 141] width 44 height 31
click at [1233, 201] on div "全選" at bounding box center [1227, 203] width 51 height 25
click at [1386, 204] on button "搜尋" at bounding box center [1385, 204] width 79 height 29
